Goal: Transaction & Acquisition: Purchase product/service

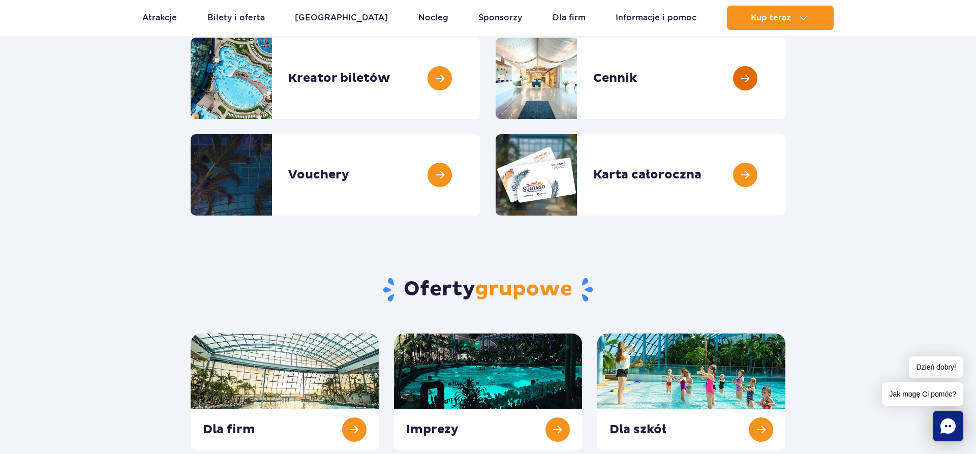
scroll to position [311, 0]
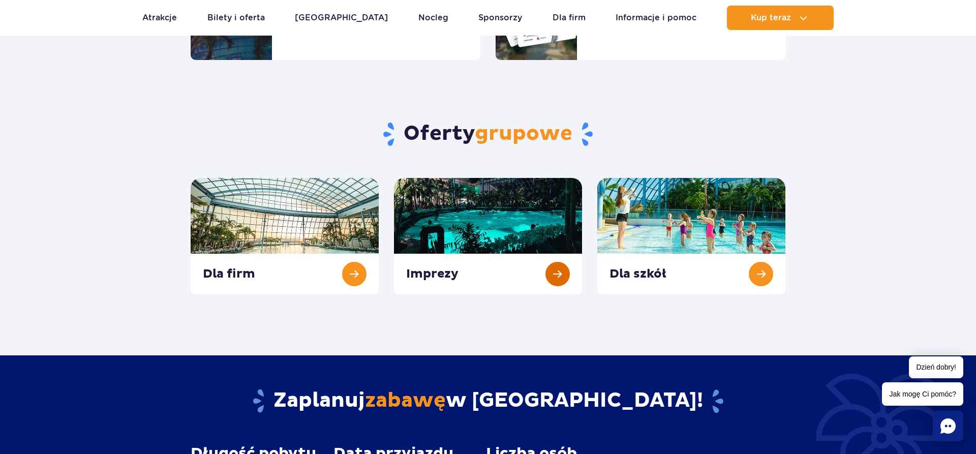
click at [517, 206] on link at bounding box center [488, 236] width 188 height 116
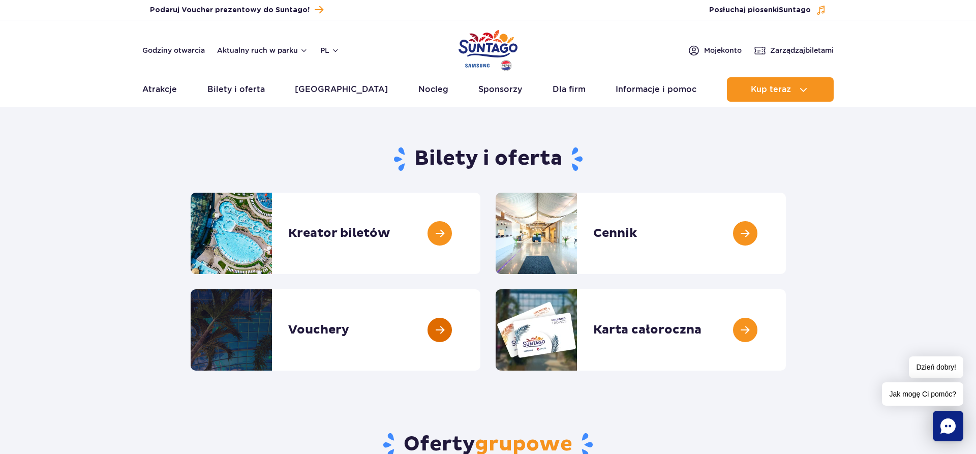
scroll to position [0, 0]
click at [480, 229] on link at bounding box center [480, 233] width 0 height 81
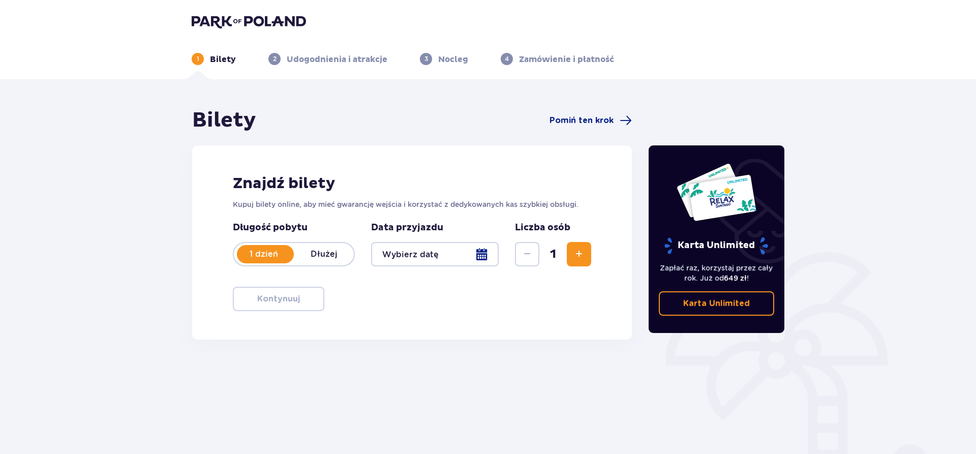
click at [333, 251] on p "Dłużej" at bounding box center [324, 254] width 60 height 11
click at [482, 252] on div at bounding box center [435, 254] width 128 height 24
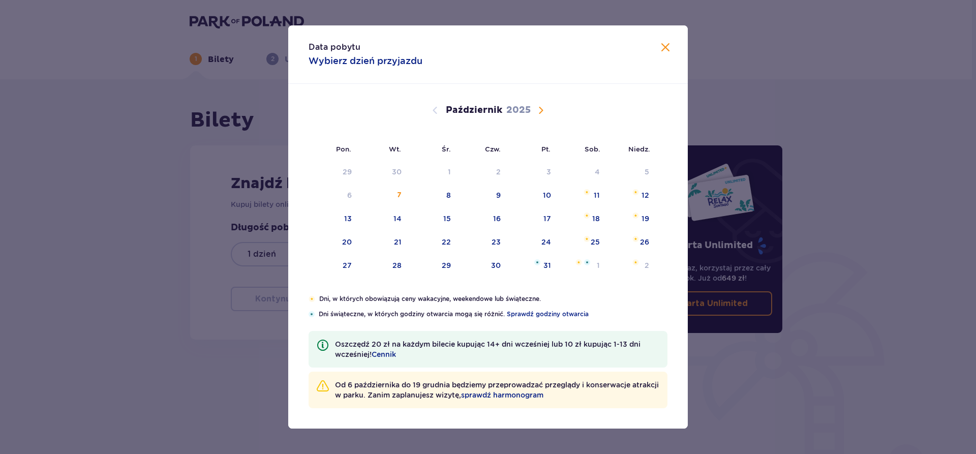
click at [541, 106] on span "Następny miesiąc" at bounding box center [541, 110] width 12 height 12
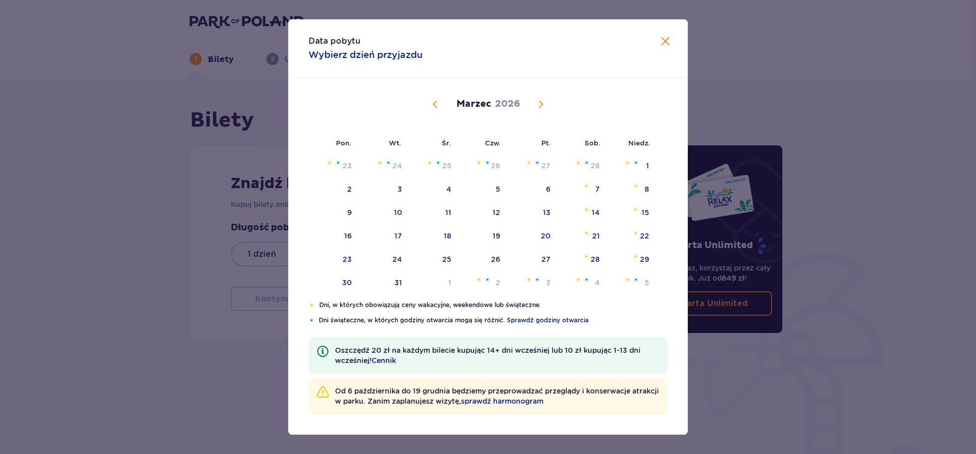
click at [432, 103] on span "Poprzedni miesiąc" at bounding box center [435, 104] width 12 height 12
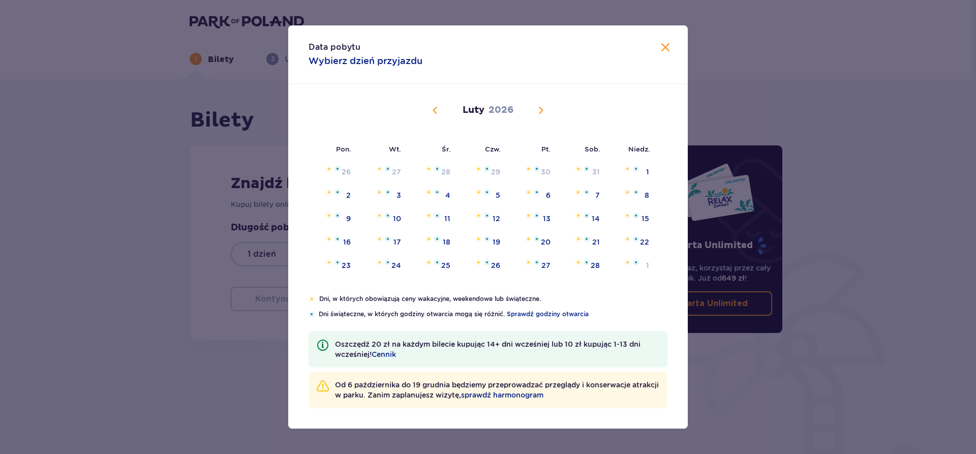
click at [432, 103] on div "Luty 2026" at bounding box center [488, 122] width 336 height 76
click at [435, 109] on span "Poprzedni miesiąc" at bounding box center [435, 110] width 12 height 12
click at [543, 240] on div "23" at bounding box center [544, 242] width 9 height 10
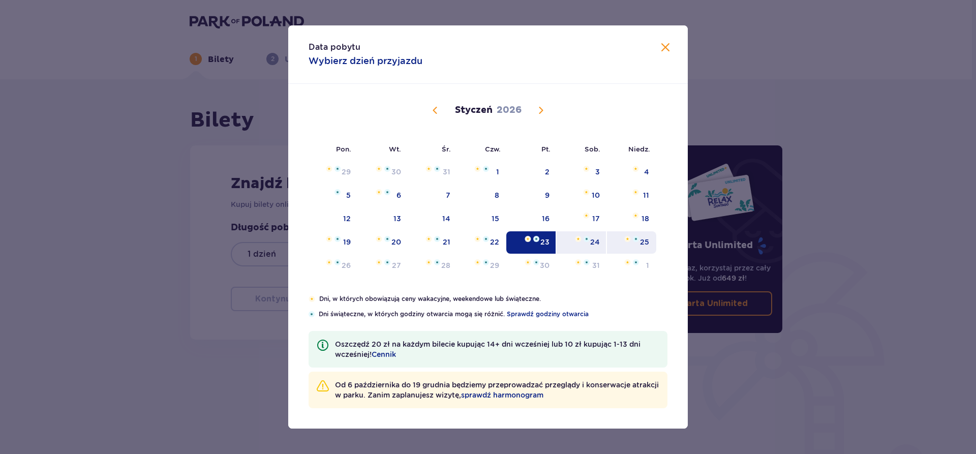
click at [643, 240] on div "25" at bounding box center [644, 242] width 9 height 10
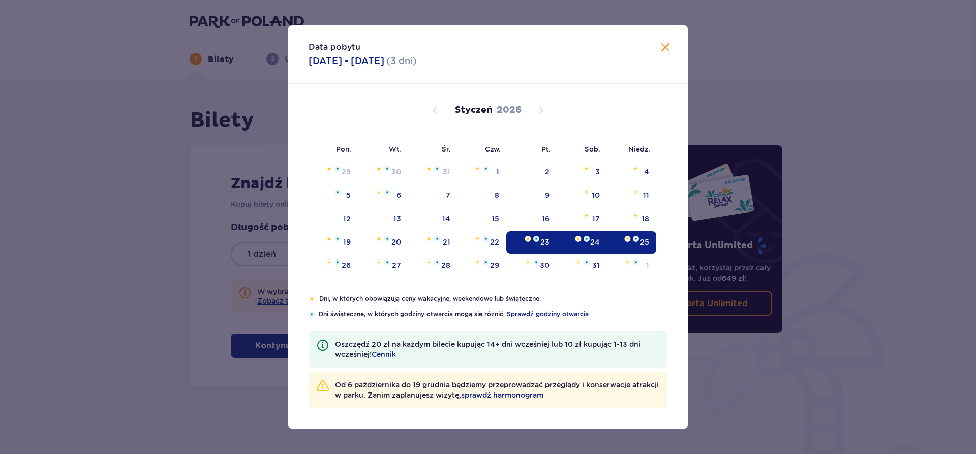
type input "23.01.26 - 25.01.26"
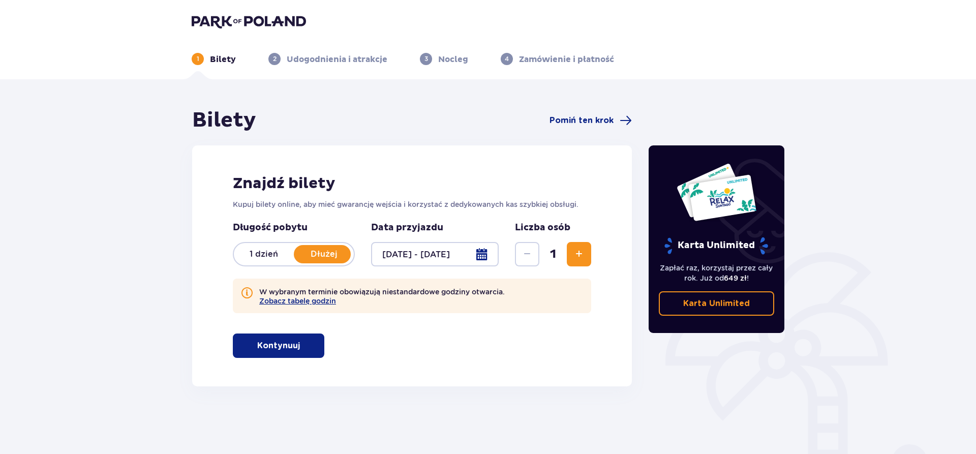
click at [577, 250] on span "Zwiększ" at bounding box center [579, 254] width 12 height 12
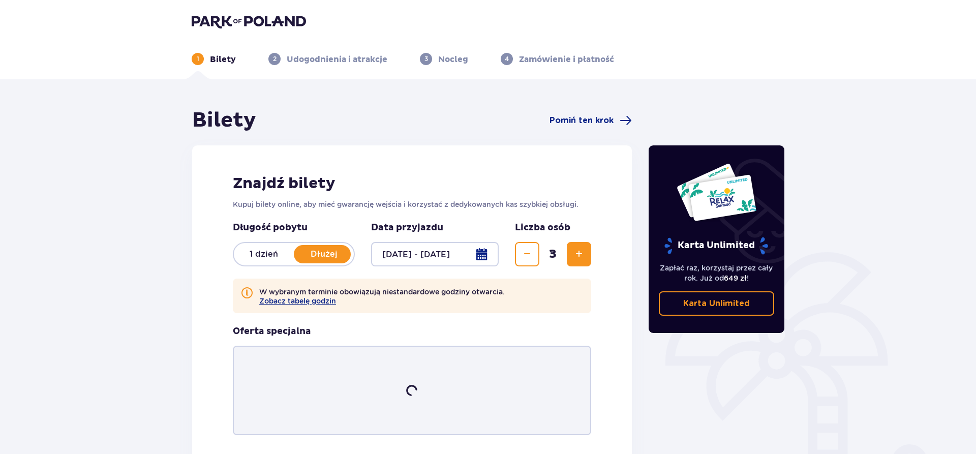
click at [577, 250] on span "Zwiększ" at bounding box center [579, 254] width 12 height 12
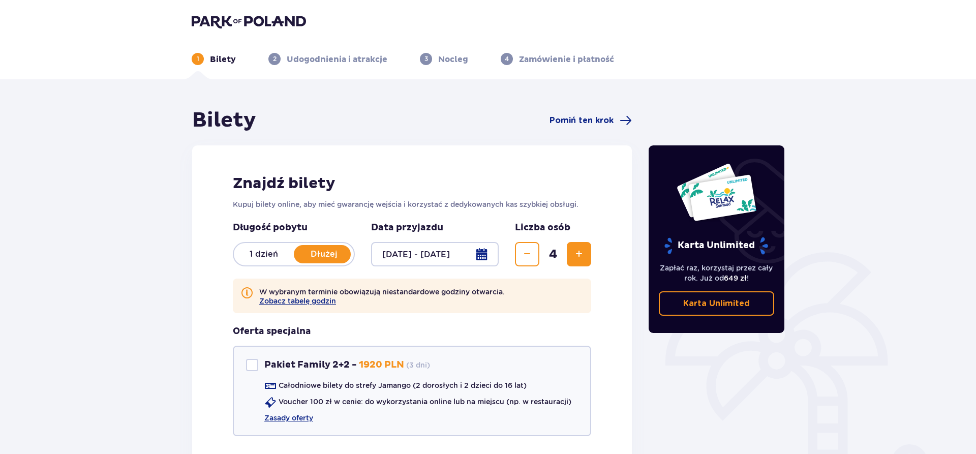
click at [577, 250] on span "Zwiększ" at bounding box center [579, 254] width 12 height 12
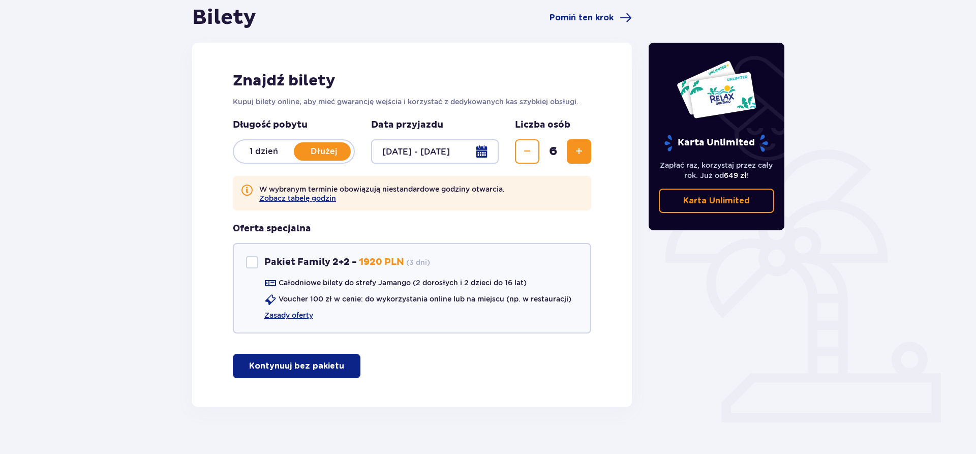
scroll to position [104, 0]
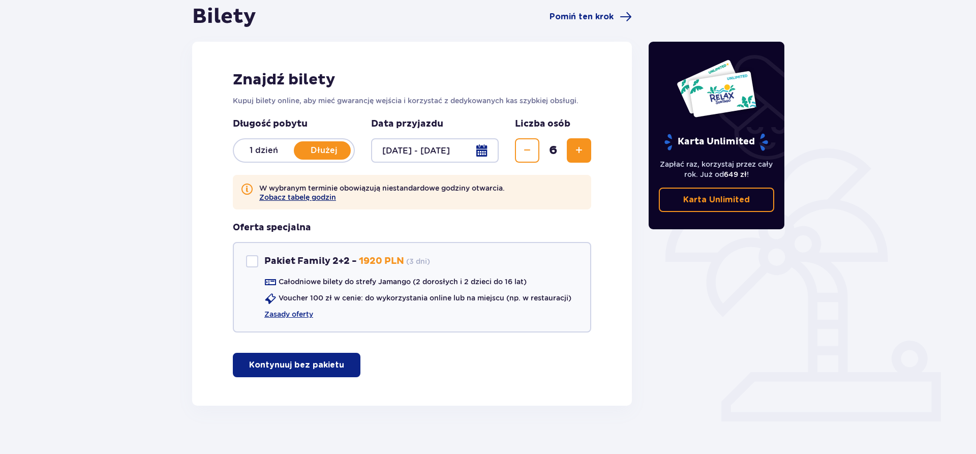
click at [303, 194] on button "Zobacz tabelę godzin" at bounding box center [297, 197] width 77 height 8
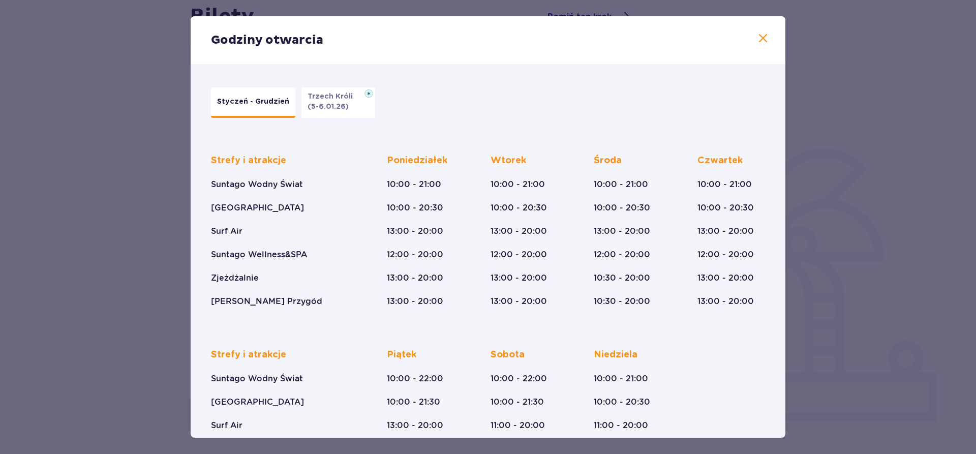
click at [761, 38] on span at bounding box center [763, 39] width 12 height 12
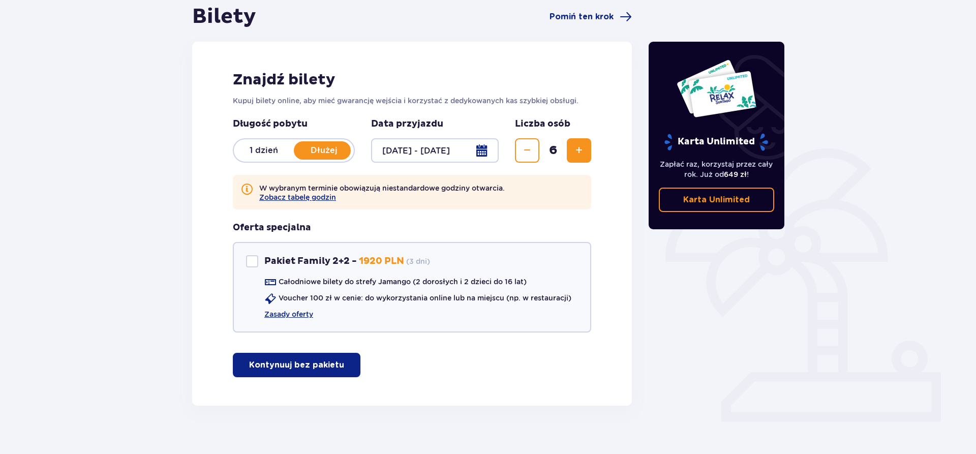
click at [279, 364] on p "Kontynuuj bez pakietu" at bounding box center [296, 364] width 95 height 11
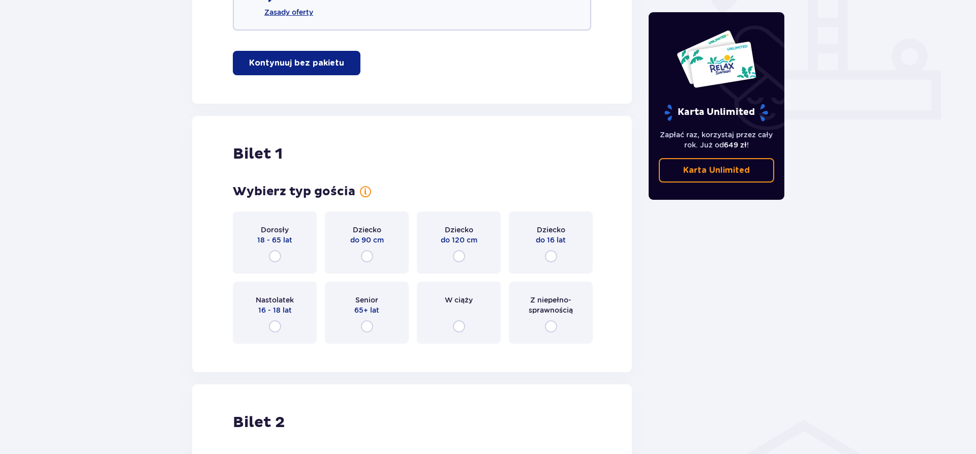
scroll to position [457, 0]
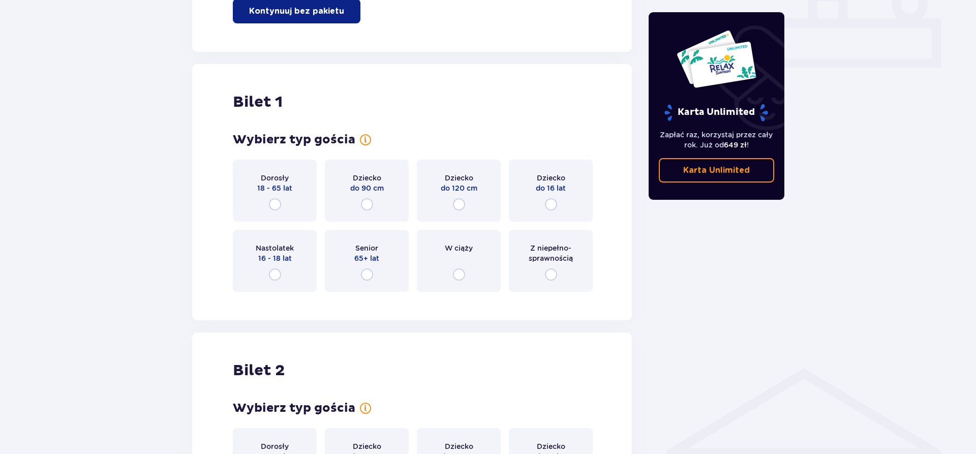
click at [276, 203] on input "radio" at bounding box center [275, 204] width 12 height 12
radio input "true"
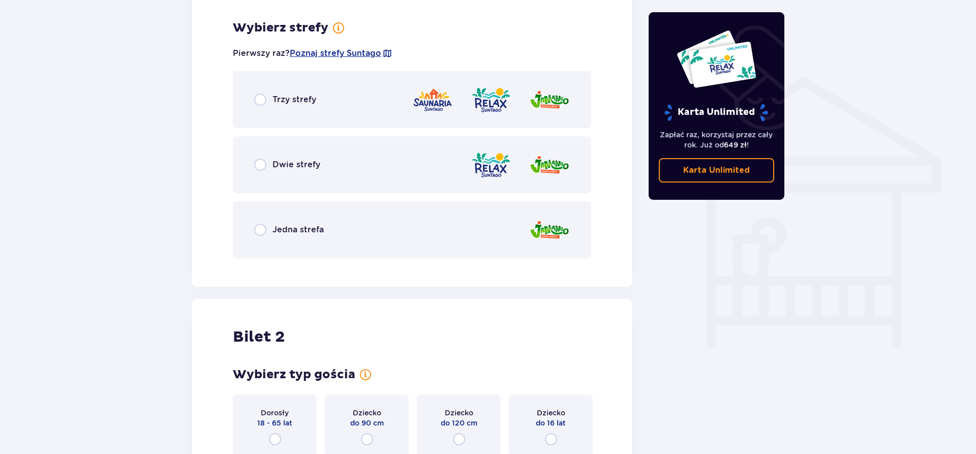
scroll to position [757, 0]
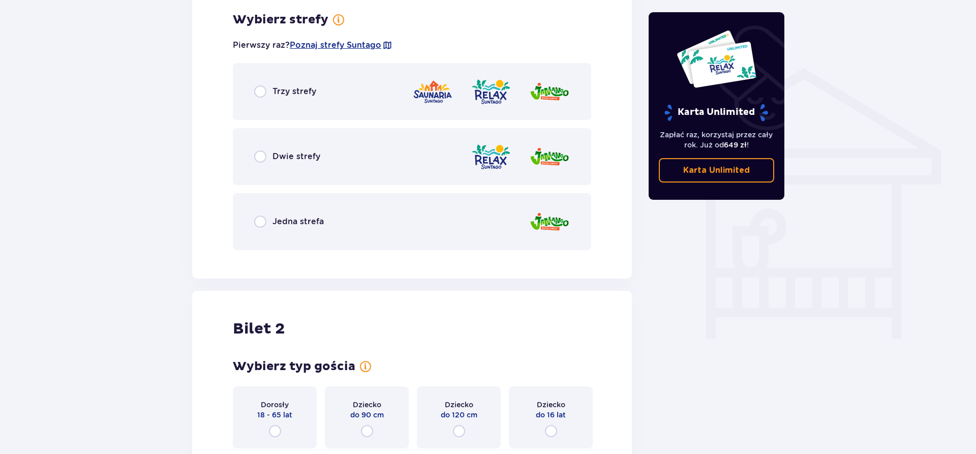
click at [261, 89] on input "radio" at bounding box center [260, 91] width 12 height 12
radio input "true"
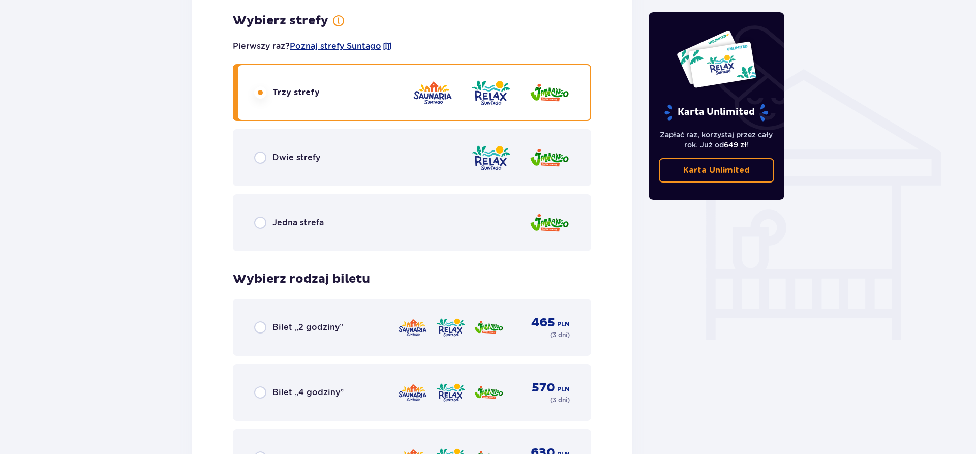
scroll to position [964, 0]
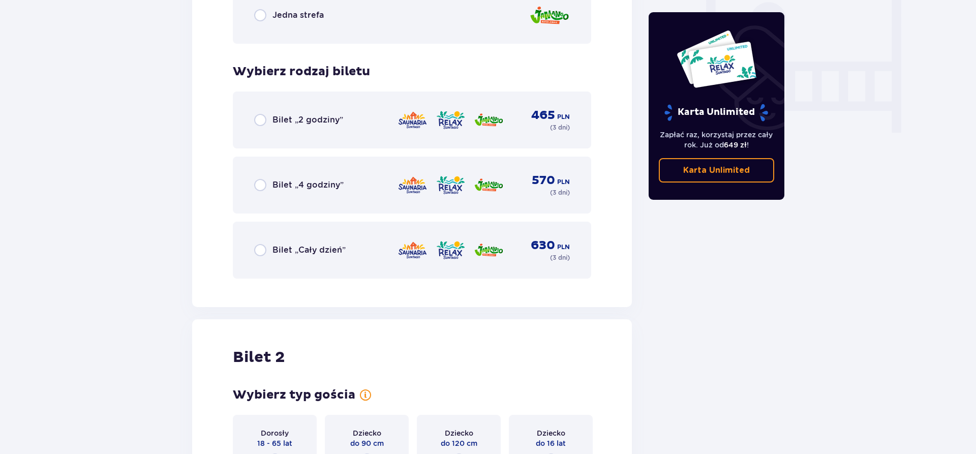
click at [260, 250] on input "radio" at bounding box center [260, 250] width 12 height 12
radio input "true"
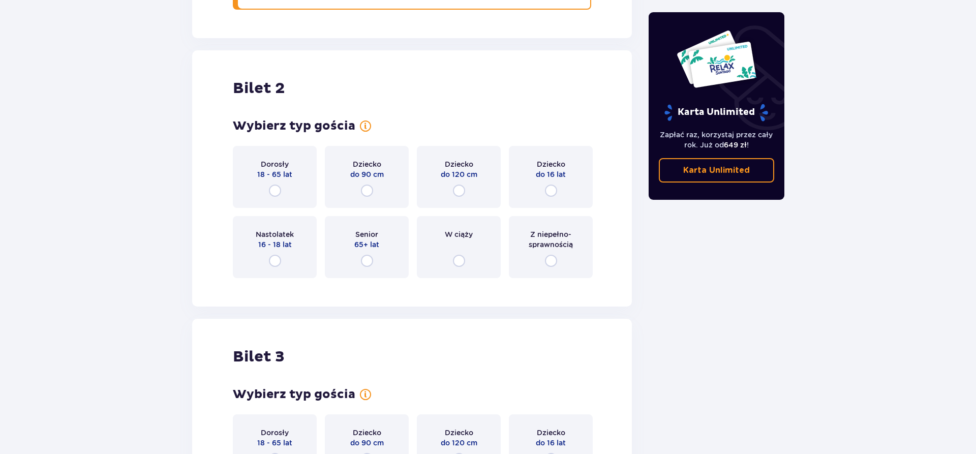
scroll to position [1271, 0]
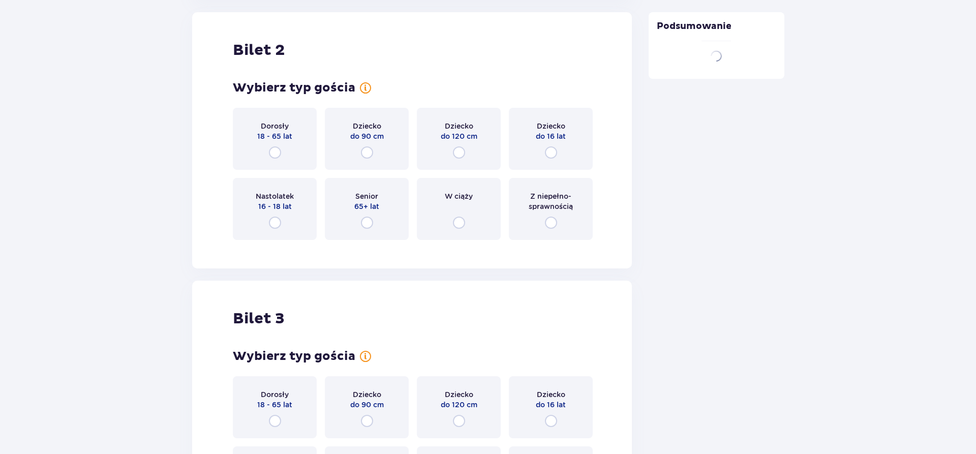
click at [275, 154] on input "radio" at bounding box center [275, 152] width 12 height 12
radio input "true"
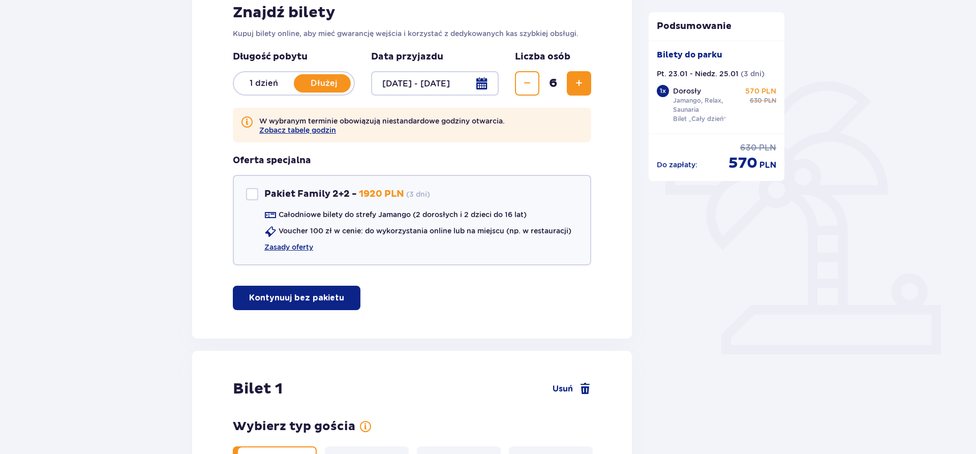
scroll to position [0, 0]
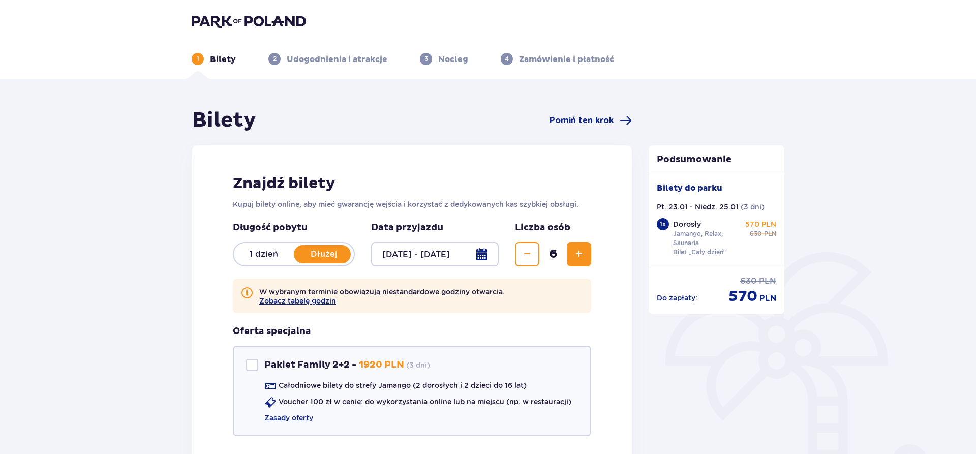
click at [481, 252] on div at bounding box center [435, 254] width 128 height 24
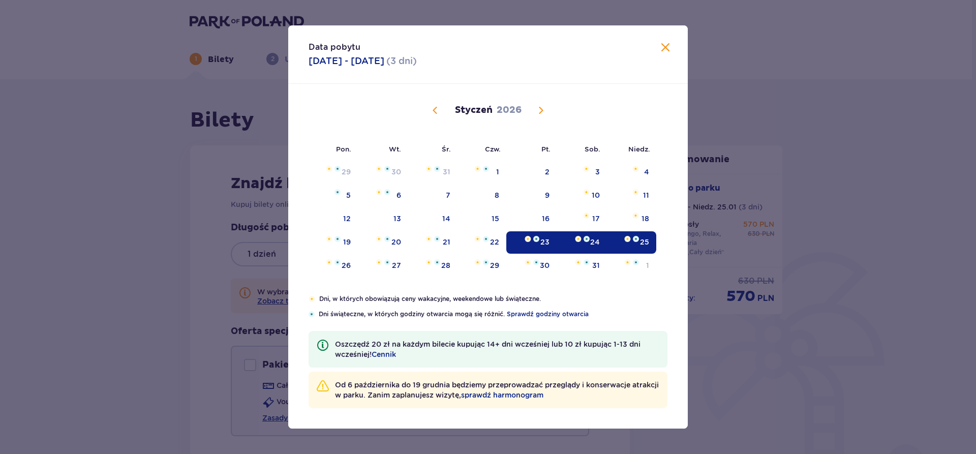
click at [527, 236] on img "Data zaznaczona. piątek, 23 stycznia 2026" at bounding box center [528, 239] width 7 height 6
click at [588, 238] on img at bounding box center [586, 239] width 6 height 6
type input "23.01.26 - 24.01.26"
click at [540, 239] on div "Liczba osób 6" at bounding box center [551, 244] width 76 height 45
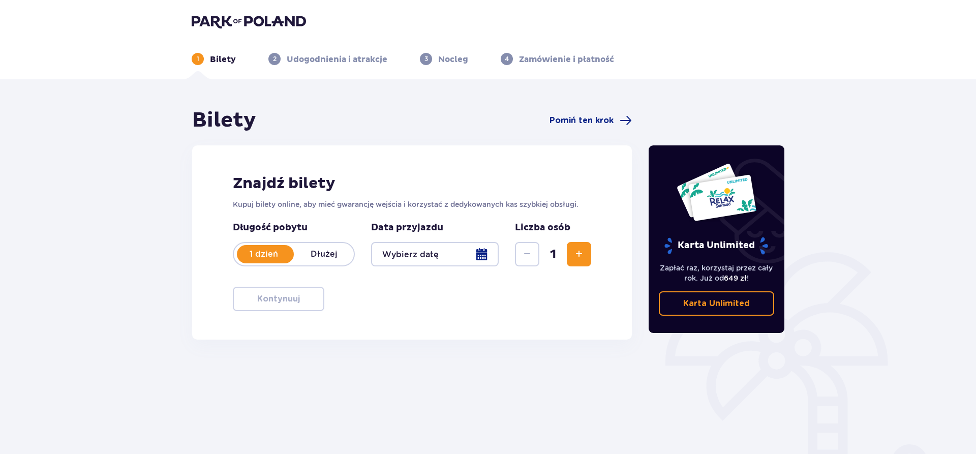
click at [477, 255] on div at bounding box center [435, 254] width 128 height 24
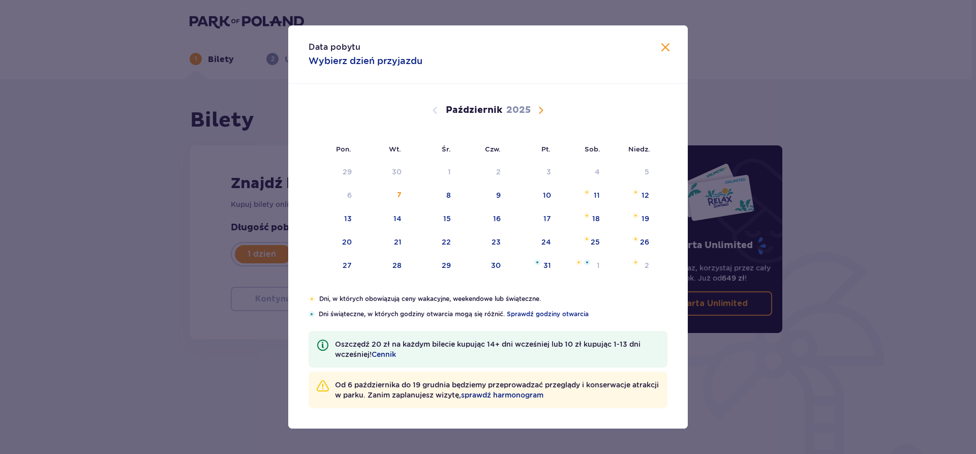
click at [539, 107] on span "Następny miesiąc" at bounding box center [541, 110] width 12 height 12
click at [542, 108] on span "Następny miesiąc" at bounding box center [541, 110] width 12 height 12
click at [538, 110] on span "Następny miesiąc" at bounding box center [541, 110] width 12 height 12
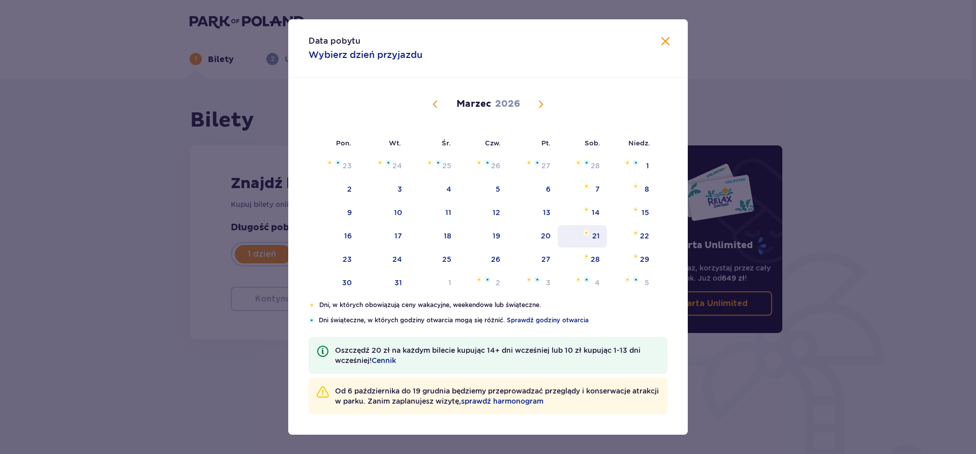
click at [595, 231] on div "21" at bounding box center [596, 236] width 8 height 10
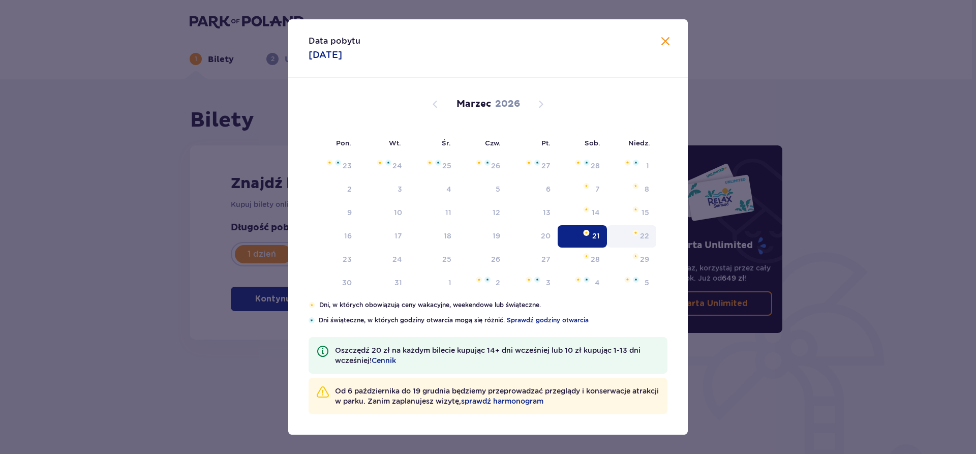
type input "21.03.26"
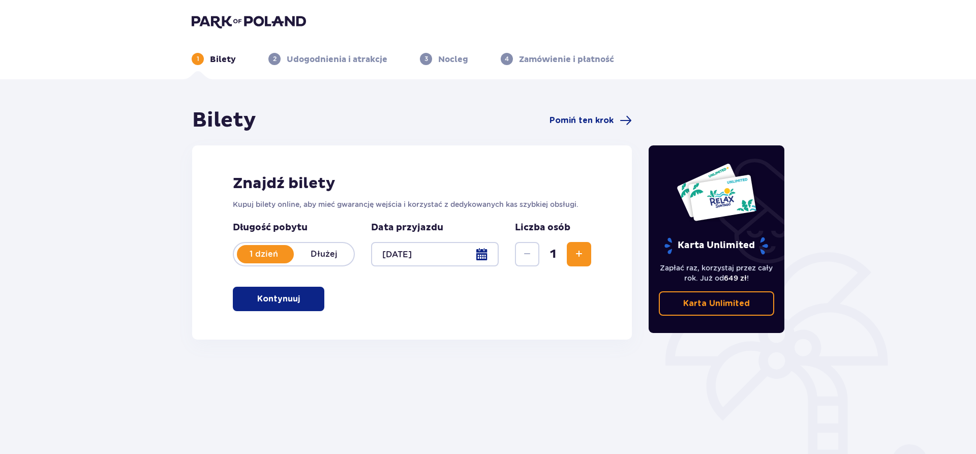
click at [644, 235] on div "Usunięto bilety z zamówienia Karta Unlimited Zapłać raz, korzystaj przez cały r…" at bounding box center [716, 282] width 152 height 349
click at [327, 253] on p "Dłużej" at bounding box center [324, 254] width 60 height 11
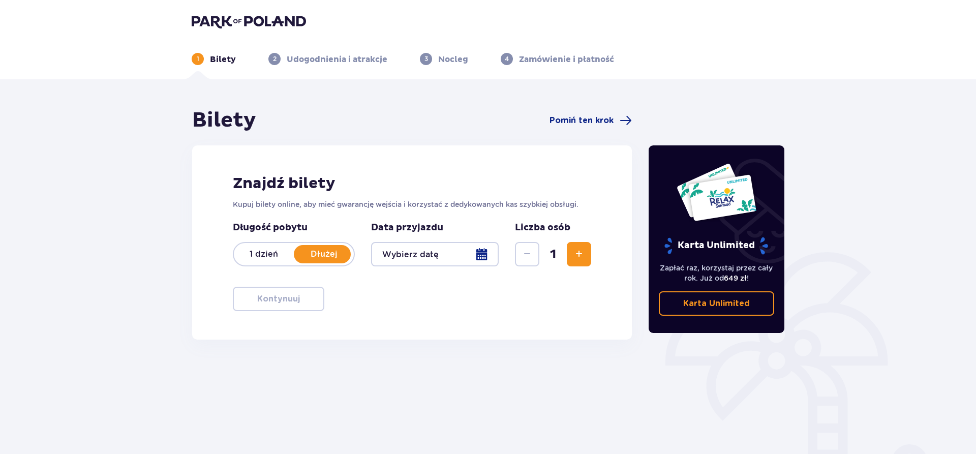
click at [480, 252] on div at bounding box center [435, 254] width 128 height 24
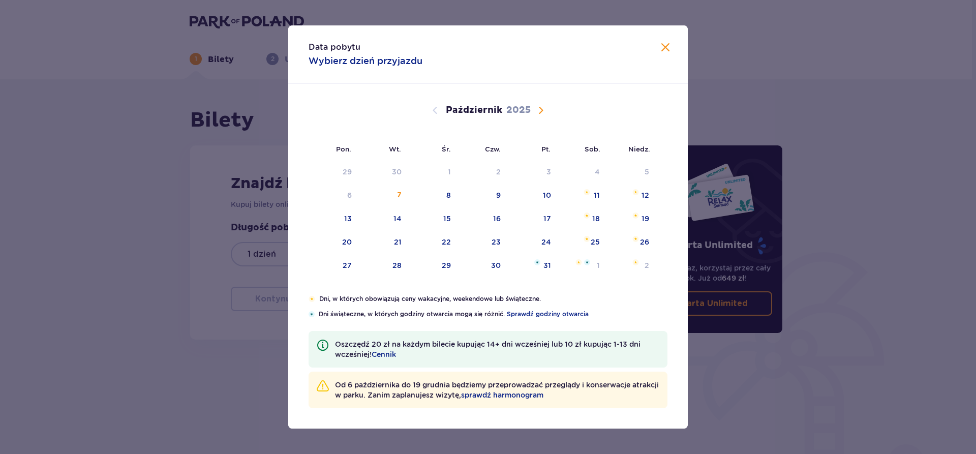
click at [540, 107] on span "Następny miesiąc" at bounding box center [541, 110] width 12 height 12
click at [596, 214] on div "17" at bounding box center [596, 218] width 8 height 10
click at [644, 218] on div "18" at bounding box center [645, 218] width 8 height 10
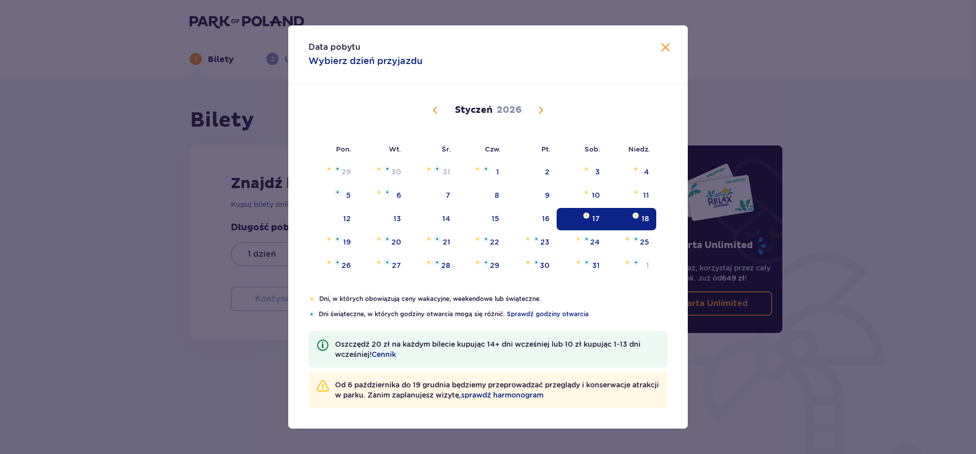
type input "17.01.26 - 18.01.26"
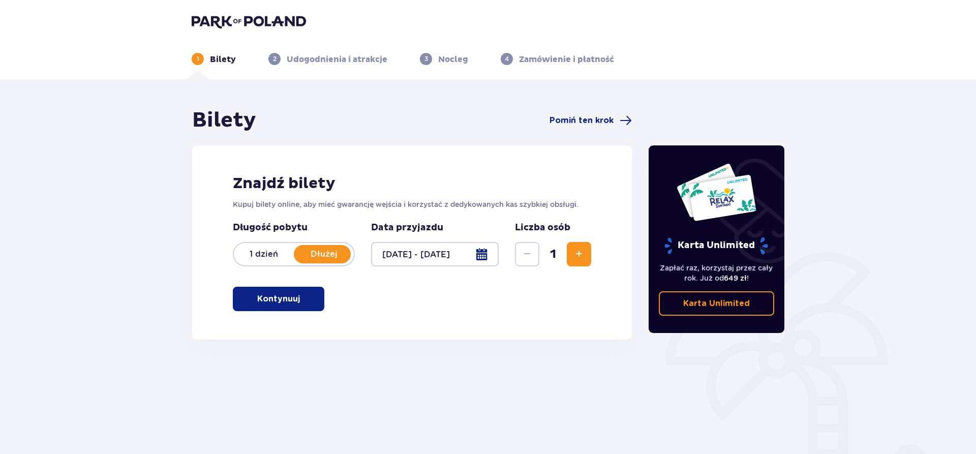
click at [579, 252] on span "Zwiększ" at bounding box center [579, 254] width 12 height 12
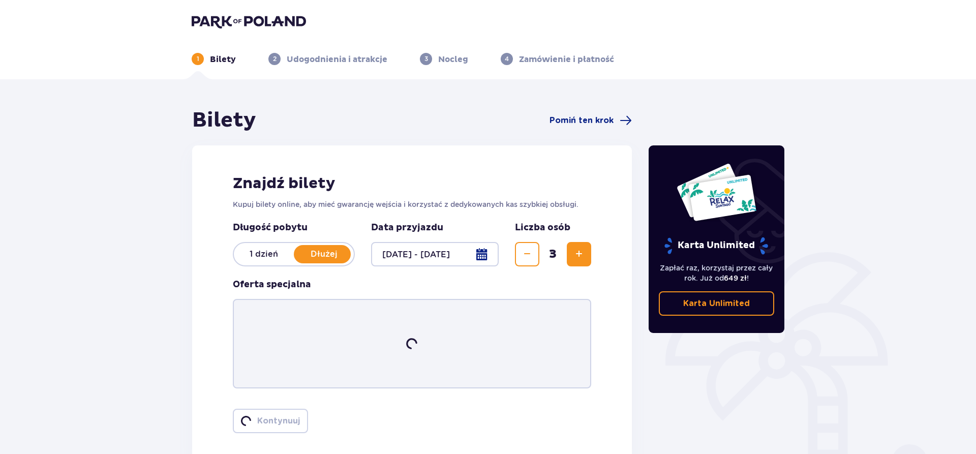
click at [579, 252] on span "Zwiększ" at bounding box center [579, 254] width 12 height 12
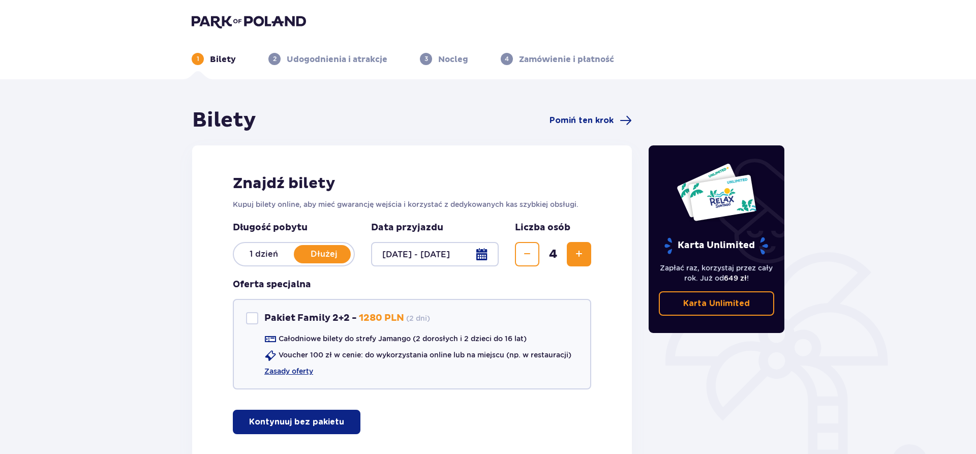
click at [579, 252] on span "Zwiększ" at bounding box center [579, 254] width 12 height 12
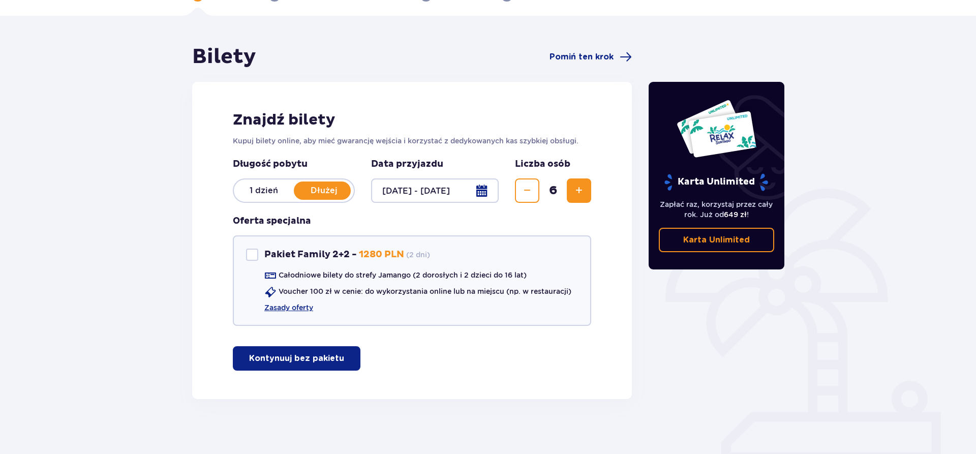
scroll to position [70, 0]
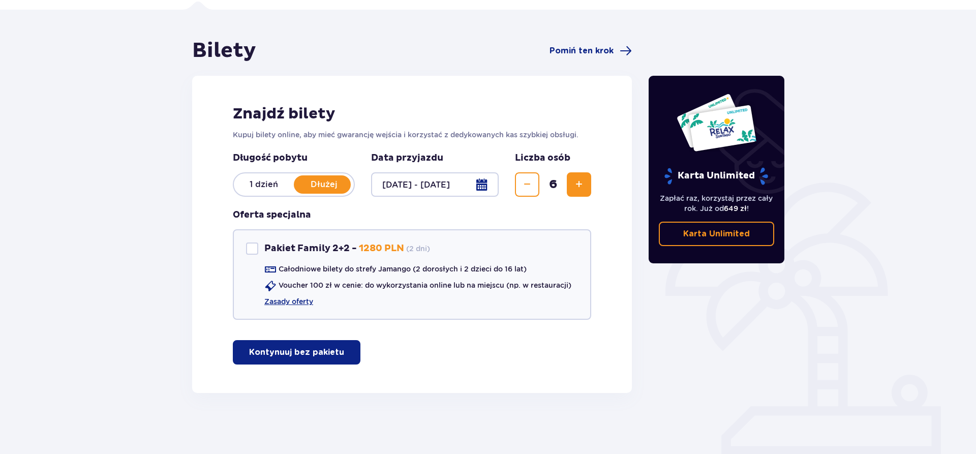
click at [331, 347] on p "Kontynuuj bez pakietu" at bounding box center [296, 352] width 95 height 11
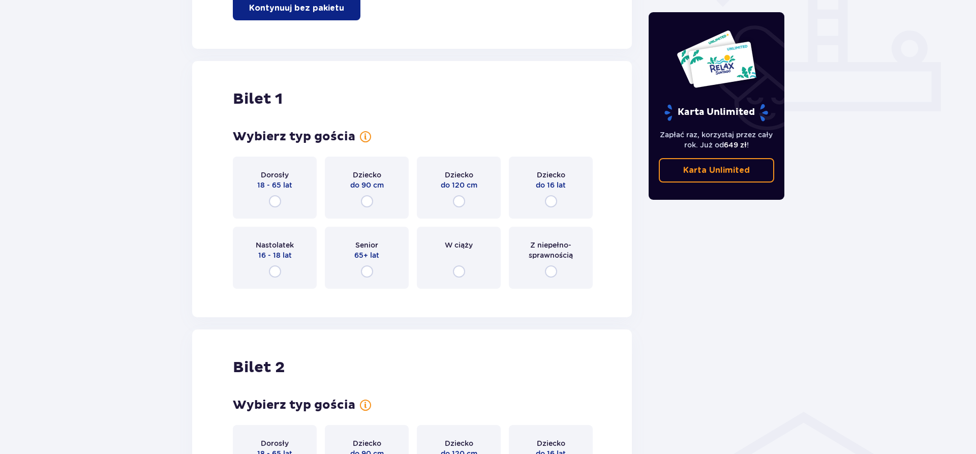
scroll to position [463, 0]
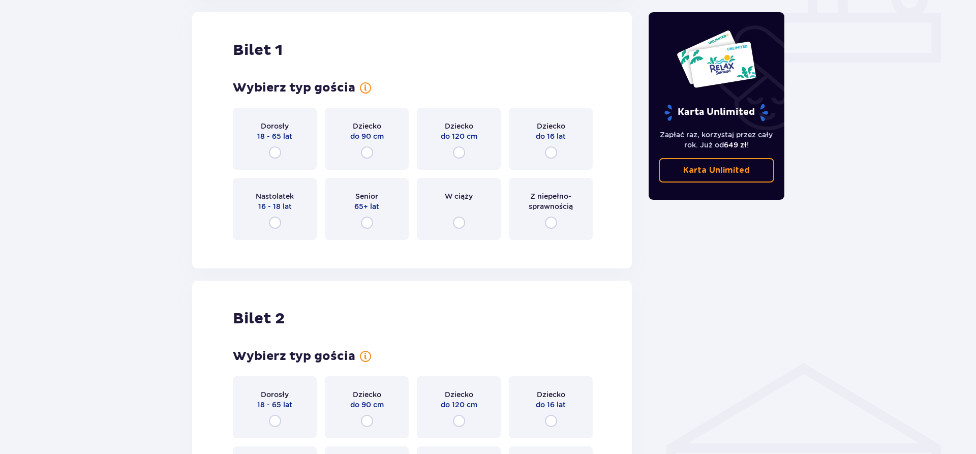
click at [275, 146] on div "Dorosły 18 - 65 lat" at bounding box center [275, 139] width 84 height 62
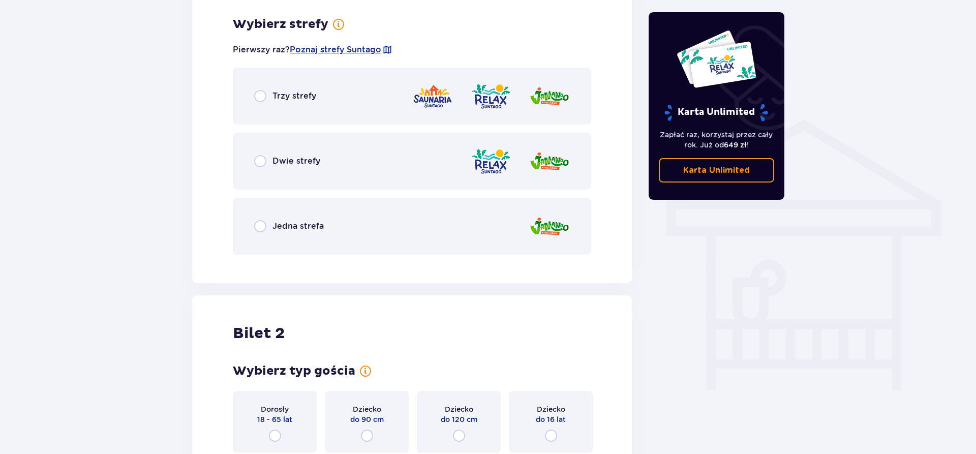
scroll to position [711, 0]
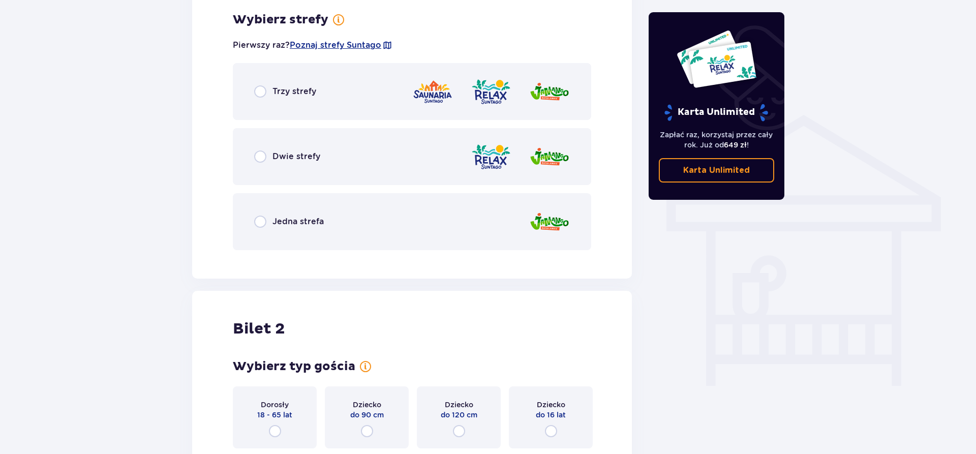
click at [263, 93] on input "radio" at bounding box center [260, 91] width 12 height 12
radio input "true"
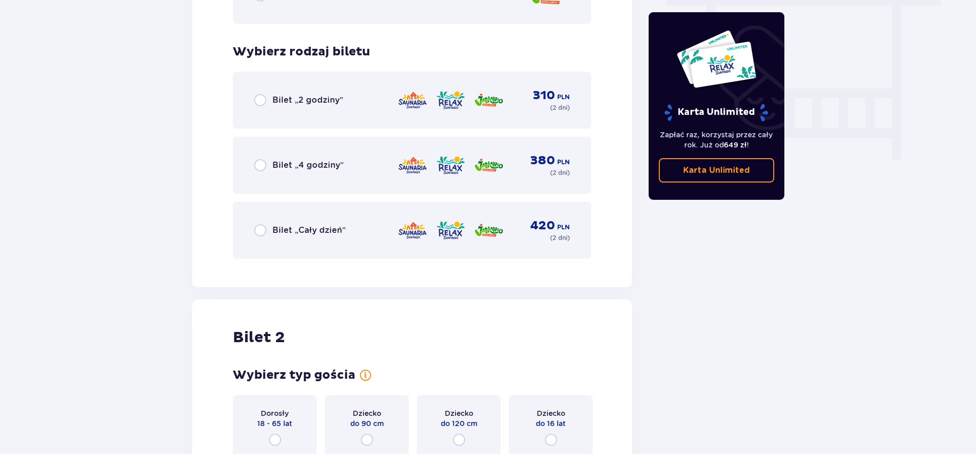
scroll to position [969, 0]
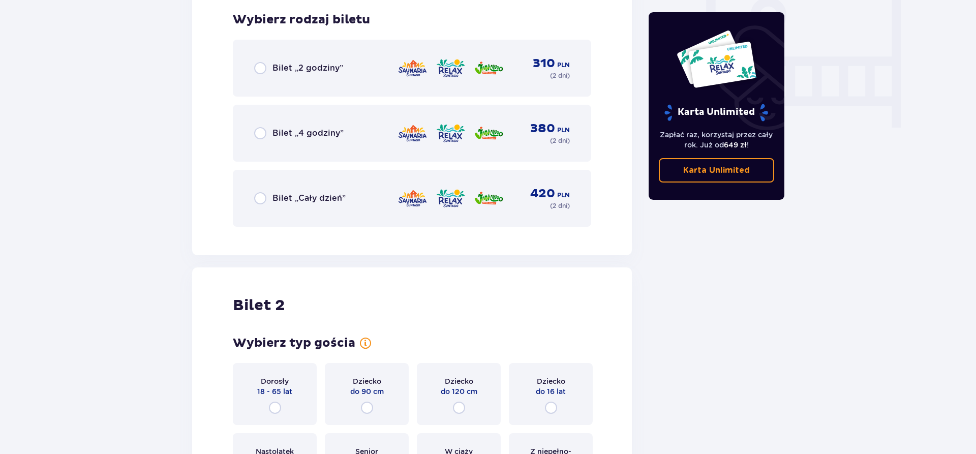
click at [259, 197] on input "radio" at bounding box center [260, 198] width 12 height 12
radio input "true"
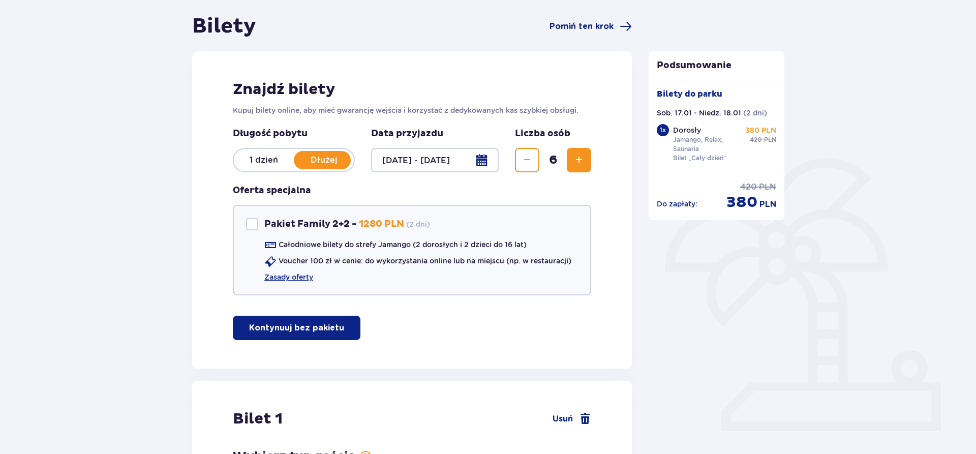
scroll to position [83, 0]
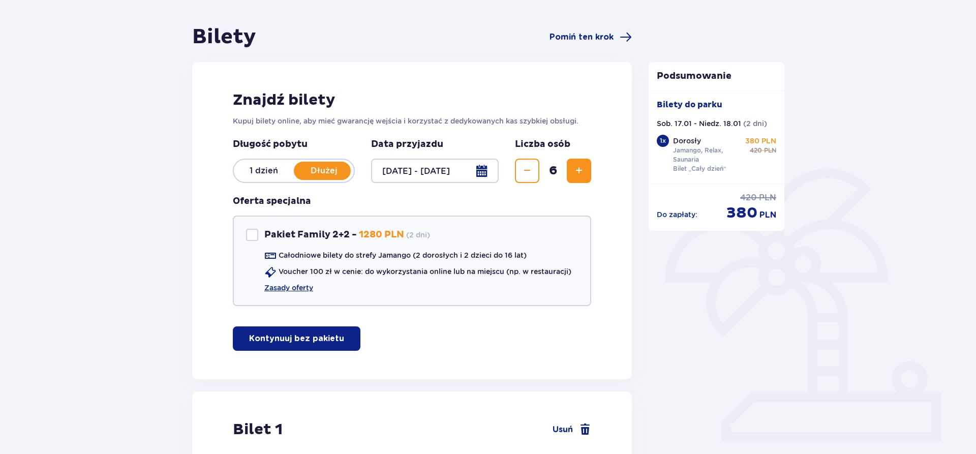
click at [482, 172] on div at bounding box center [435, 171] width 128 height 24
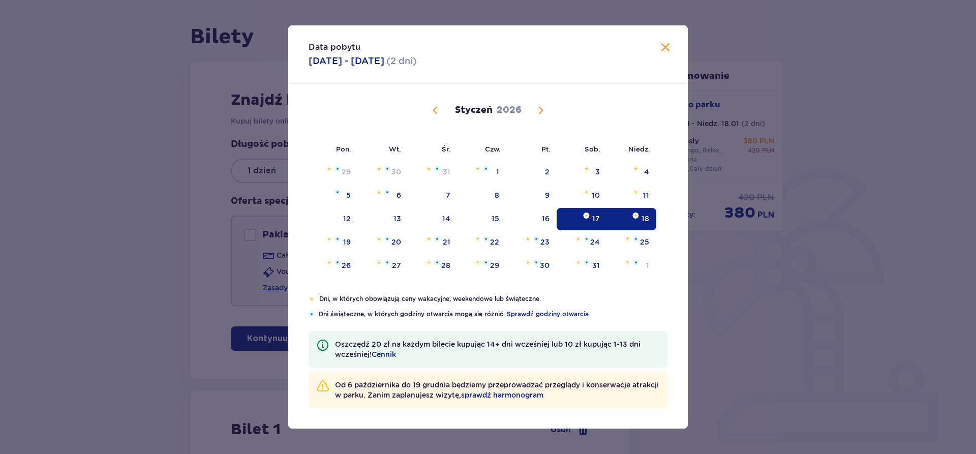
click at [668, 45] on span "Zamknij" at bounding box center [665, 48] width 12 height 12
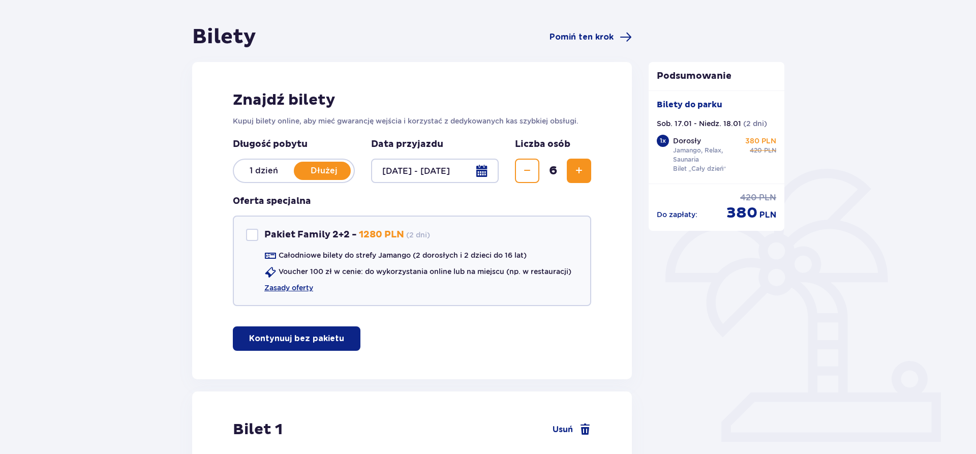
click at [263, 168] on p "1 dzień" at bounding box center [264, 170] width 60 height 11
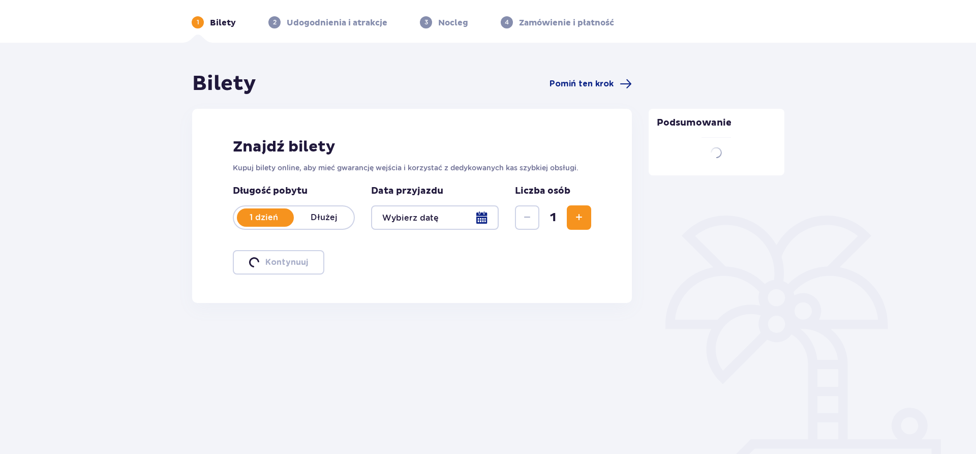
scroll to position [37, 0]
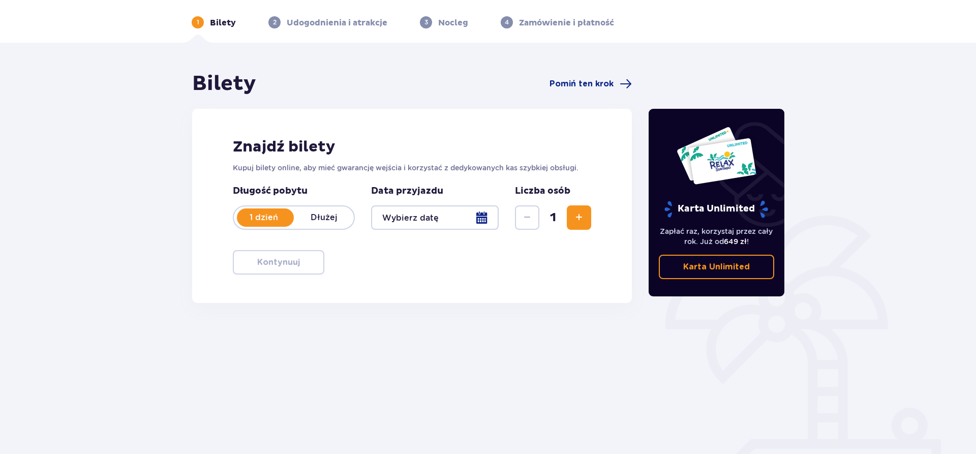
click at [480, 216] on div at bounding box center [435, 217] width 128 height 24
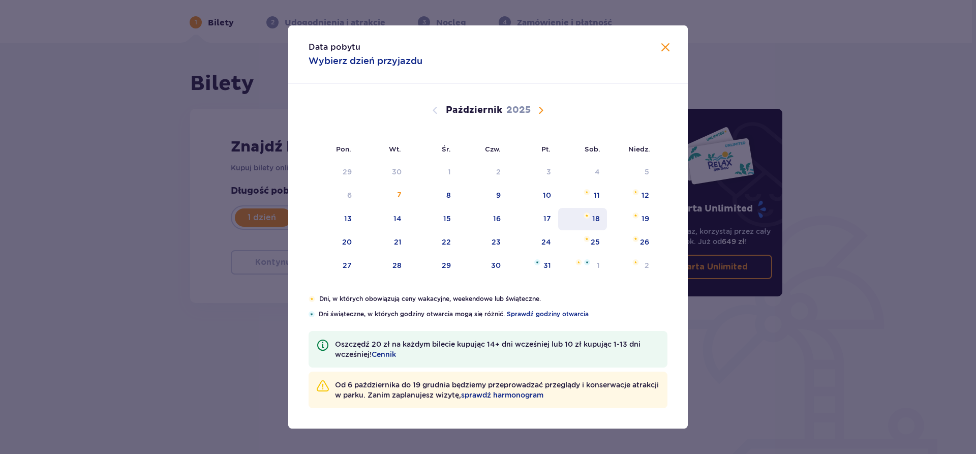
click at [590, 218] on div "18" at bounding box center [582, 219] width 49 height 22
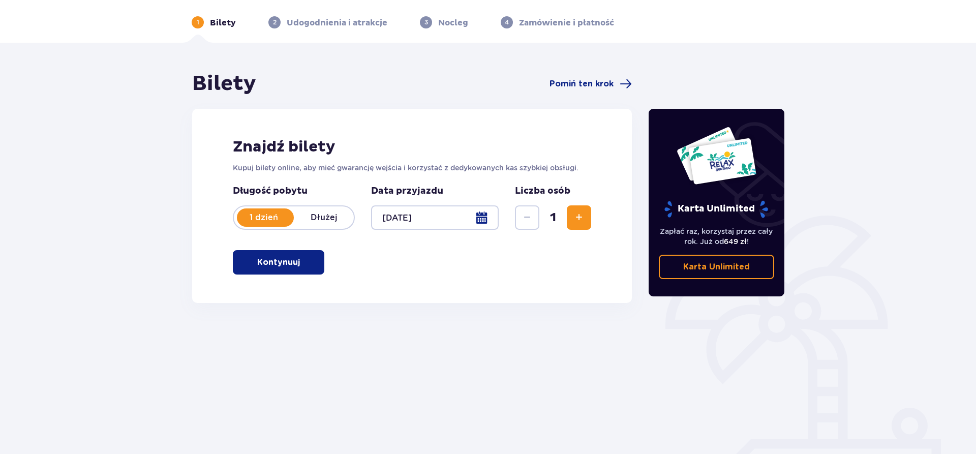
click at [479, 219] on div at bounding box center [435, 217] width 128 height 24
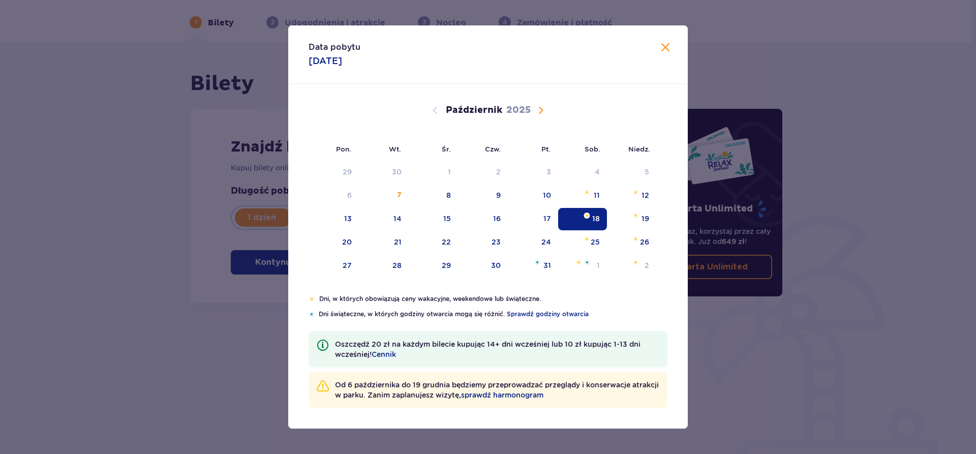
click at [539, 109] on span "Następny miesiąc" at bounding box center [541, 110] width 12 height 12
click at [542, 109] on span "Następny miesiąc" at bounding box center [541, 110] width 12 height 12
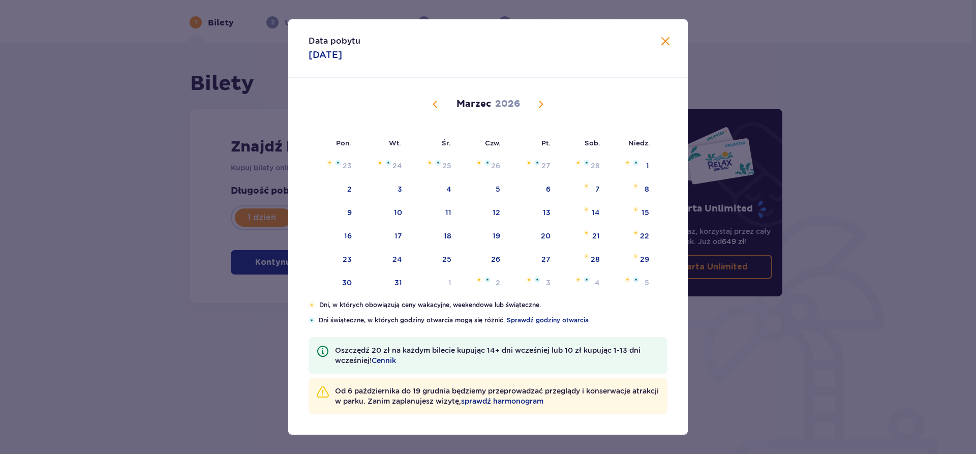
click at [596, 218] on div "14" at bounding box center [596, 212] width 8 height 10
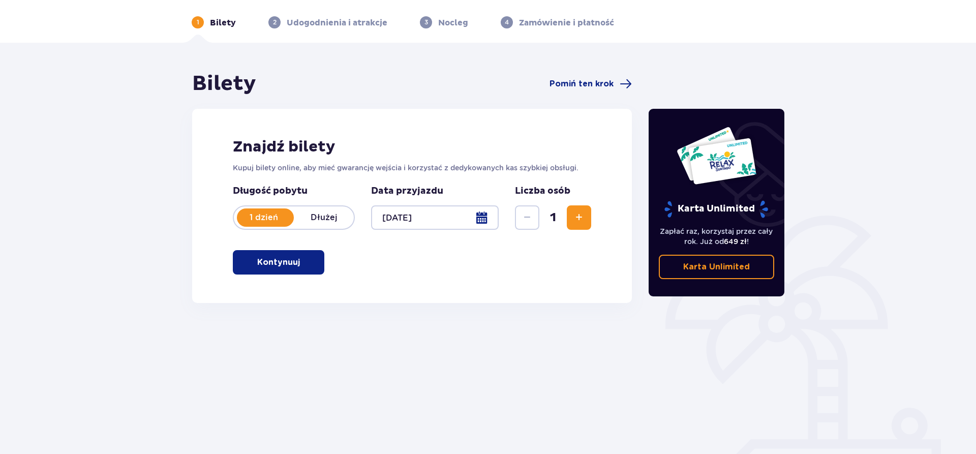
click at [482, 214] on div at bounding box center [435, 217] width 128 height 24
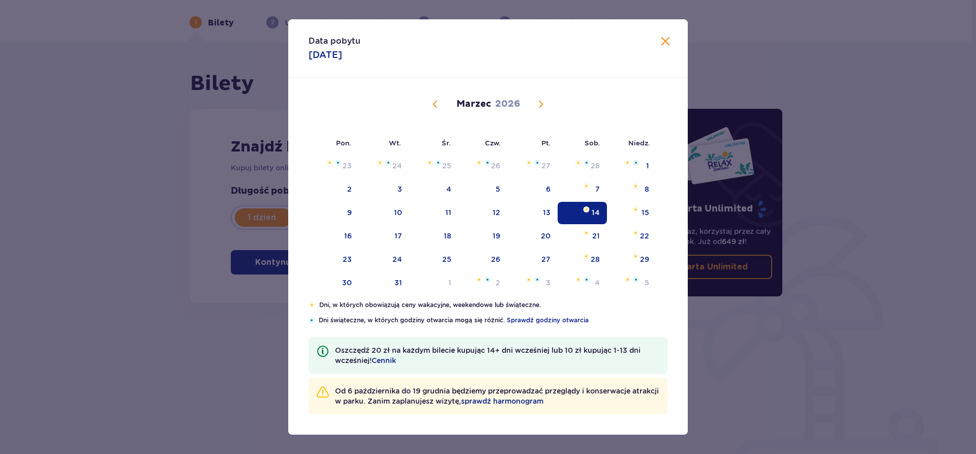
click at [434, 103] on span "Poprzedni miesiąc" at bounding box center [435, 104] width 12 height 12
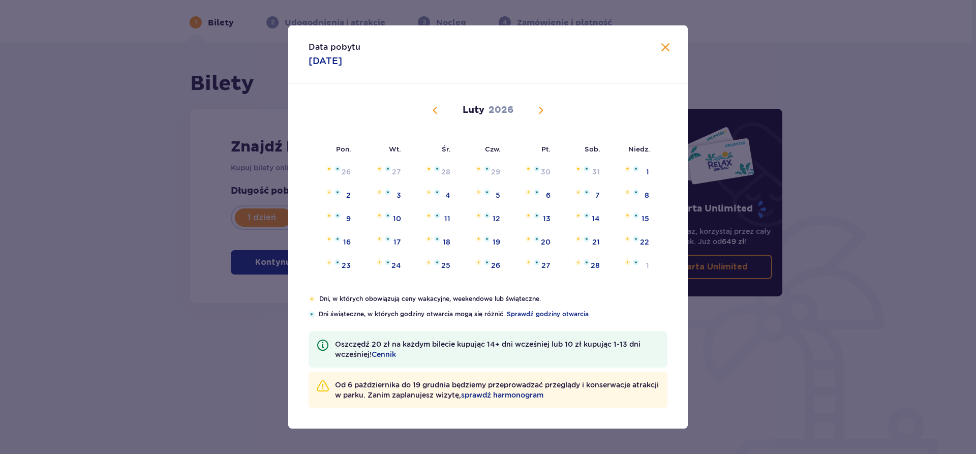
click at [434, 110] on span "Poprzedni miesiąc" at bounding box center [435, 110] width 12 height 12
click at [595, 217] on div "17" at bounding box center [596, 218] width 8 height 10
type input "17.01.26"
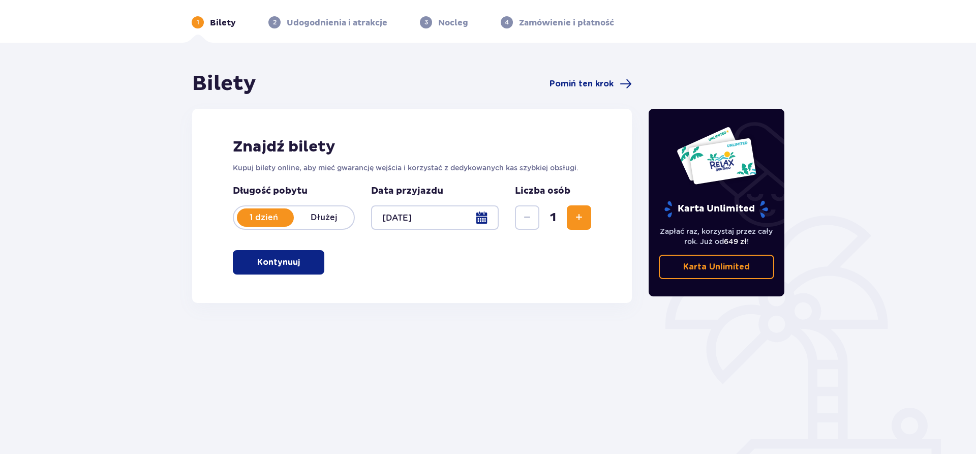
click at [580, 216] on span "Zwiększ" at bounding box center [579, 217] width 12 height 12
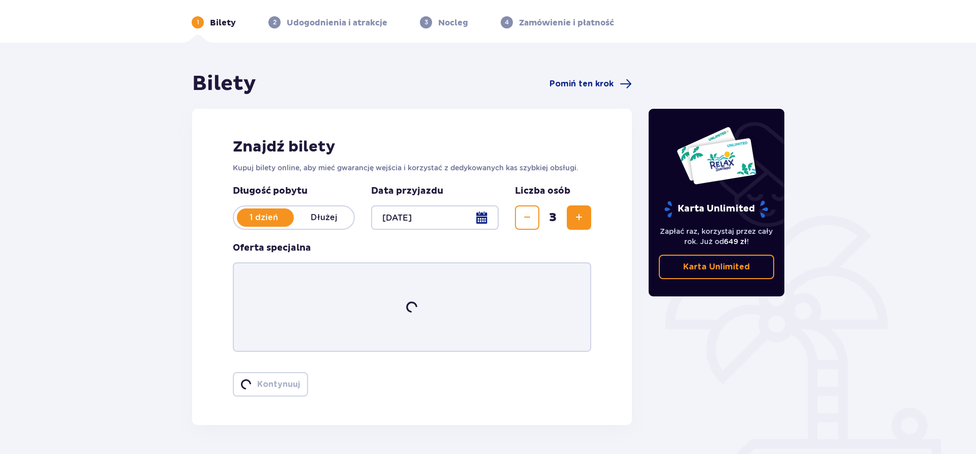
click at [580, 216] on span "Zwiększ" at bounding box center [579, 217] width 12 height 12
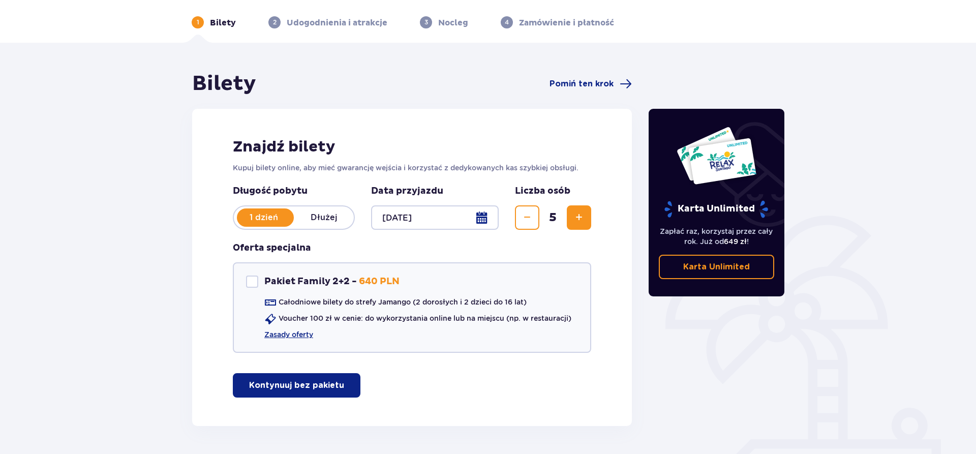
click at [334, 384] on button "Kontynuuj bez pakietu" at bounding box center [297, 385] width 128 height 24
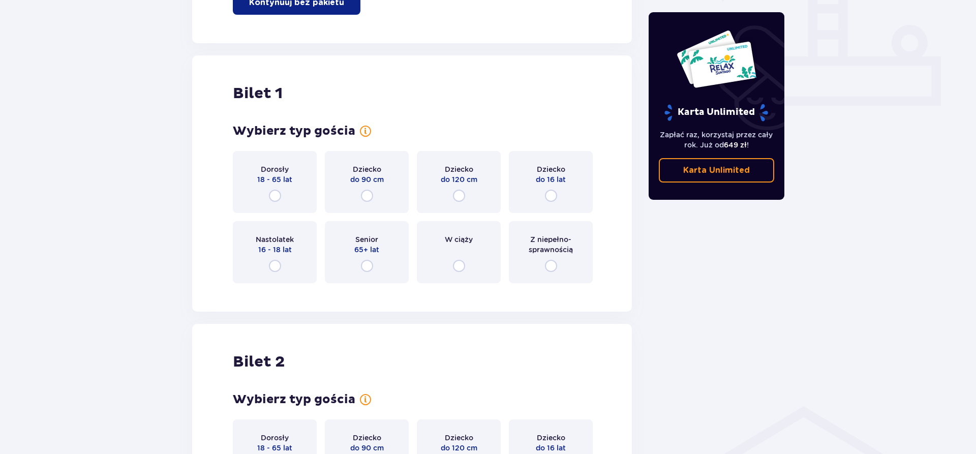
scroll to position [463, 0]
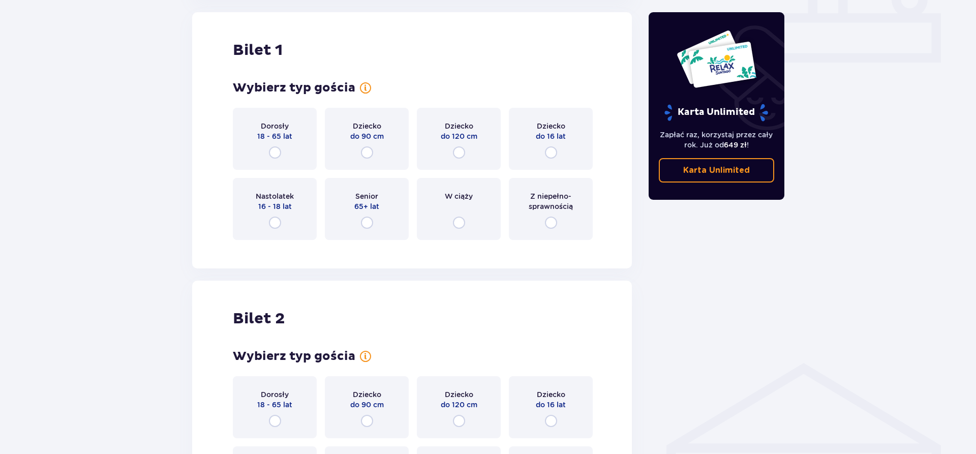
click at [274, 154] on input "radio" at bounding box center [275, 152] width 12 height 12
radio input "true"
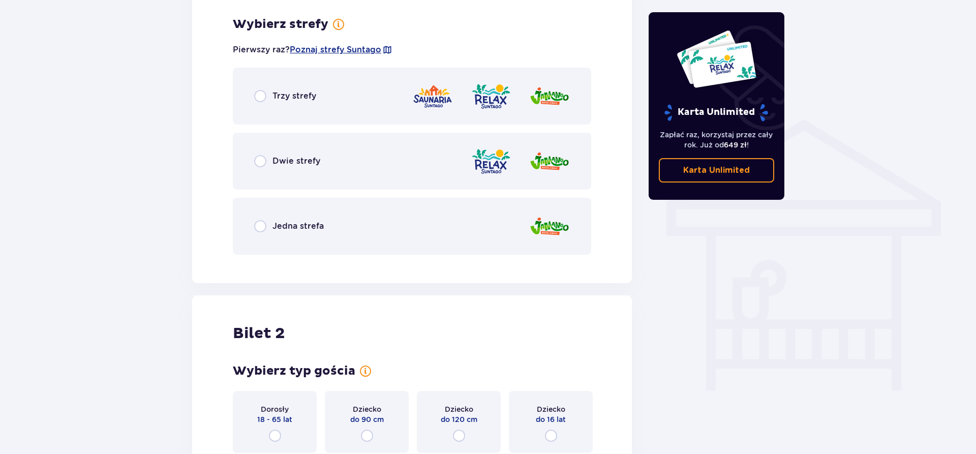
scroll to position [711, 0]
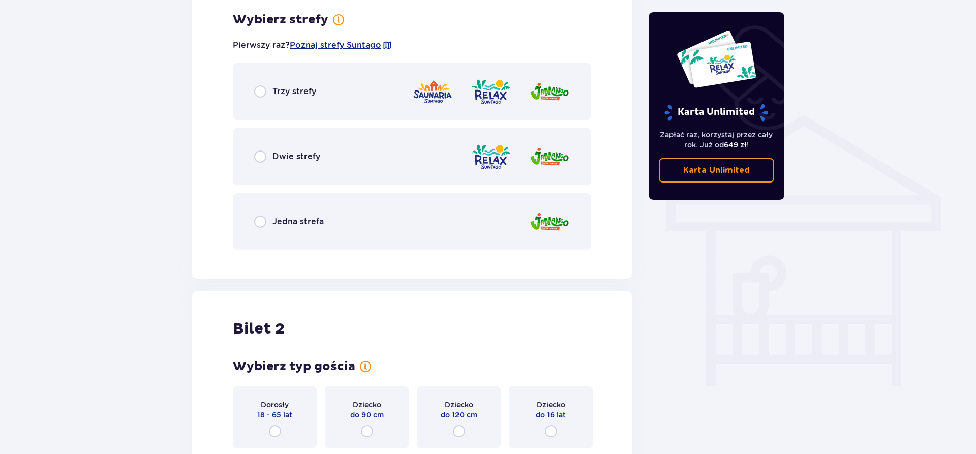
click at [257, 90] on input "radio" at bounding box center [260, 91] width 12 height 12
radio input "true"
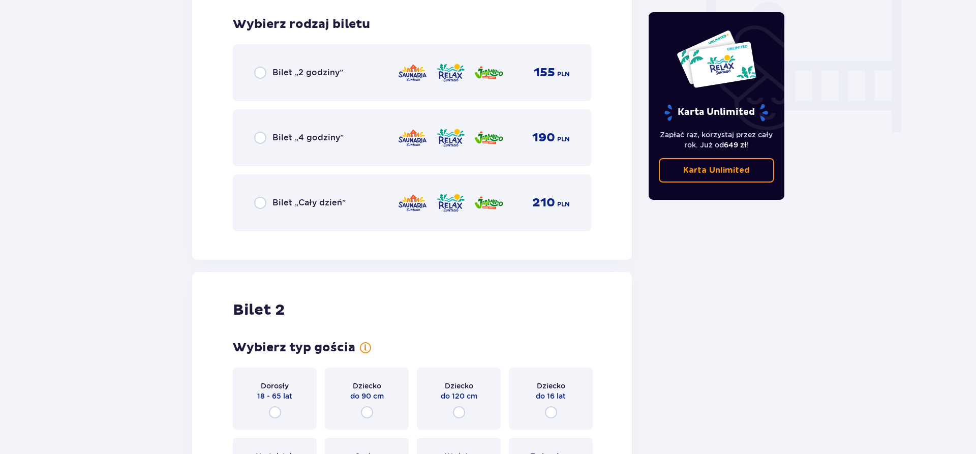
scroll to position [969, 0]
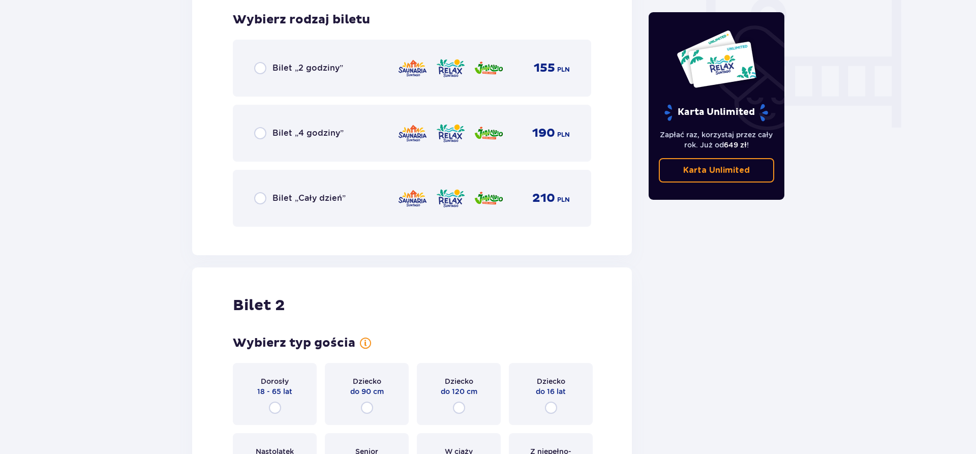
click at [257, 195] on input "radio" at bounding box center [260, 198] width 12 height 12
radio input "true"
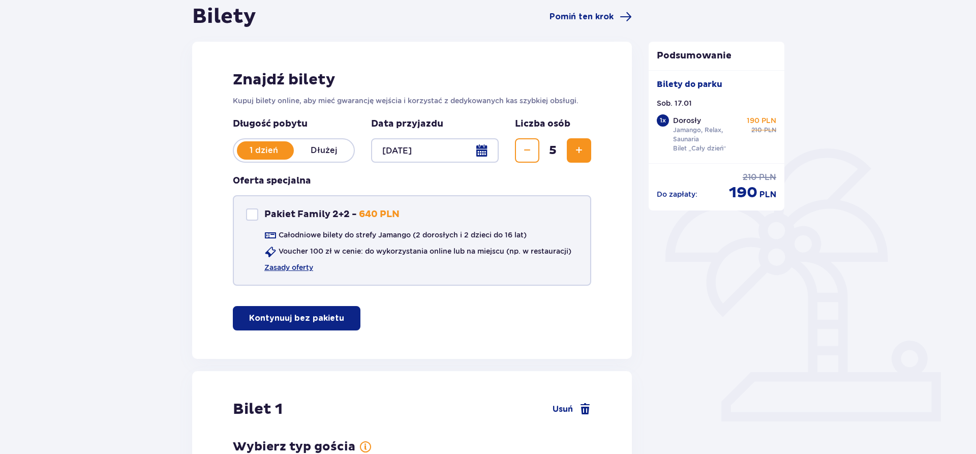
scroll to position [0, 0]
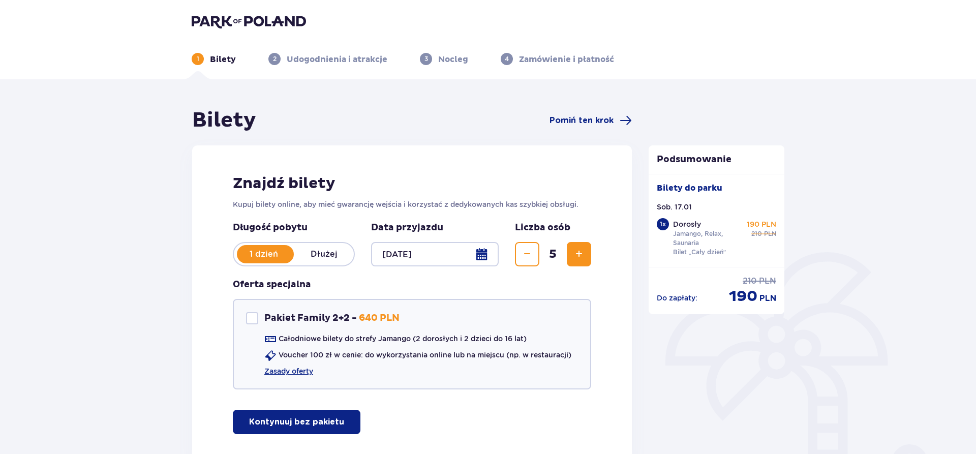
click at [235, 14] on img at bounding box center [249, 21] width 114 height 14
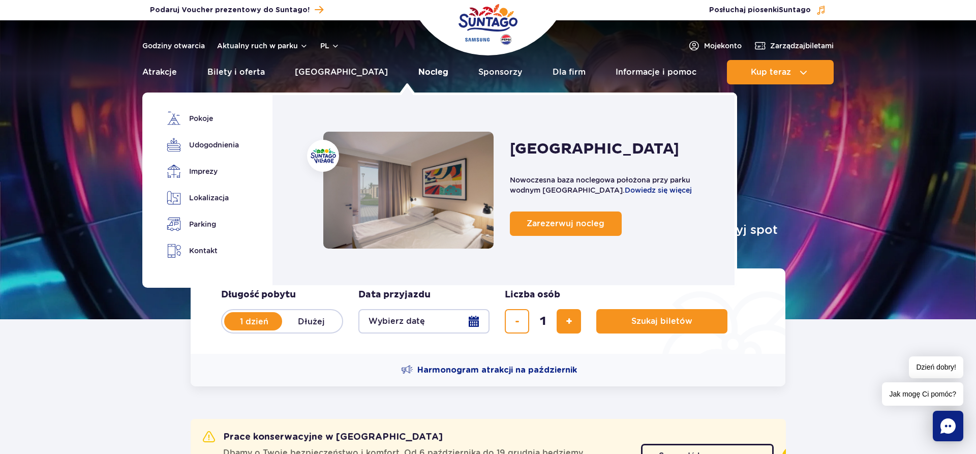
click at [418, 71] on link "Nocleg" at bounding box center [433, 72] width 30 height 24
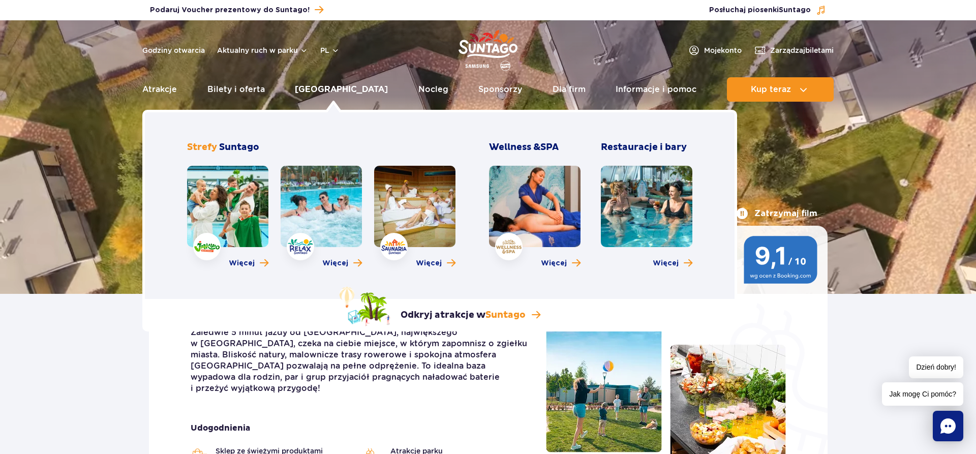
click at [336, 87] on link "[GEOGRAPHIC_DATA]" at bounding box center [341, 89] width 93 height 24
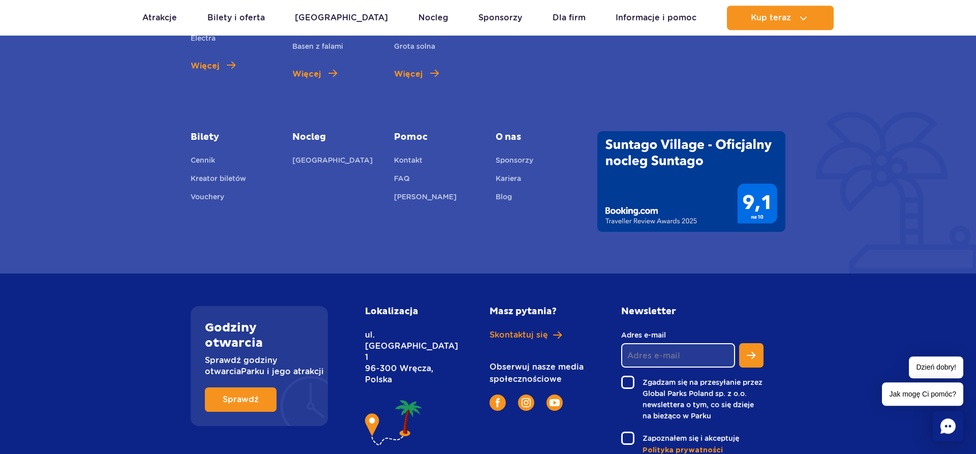
scroll to position [829, 0]
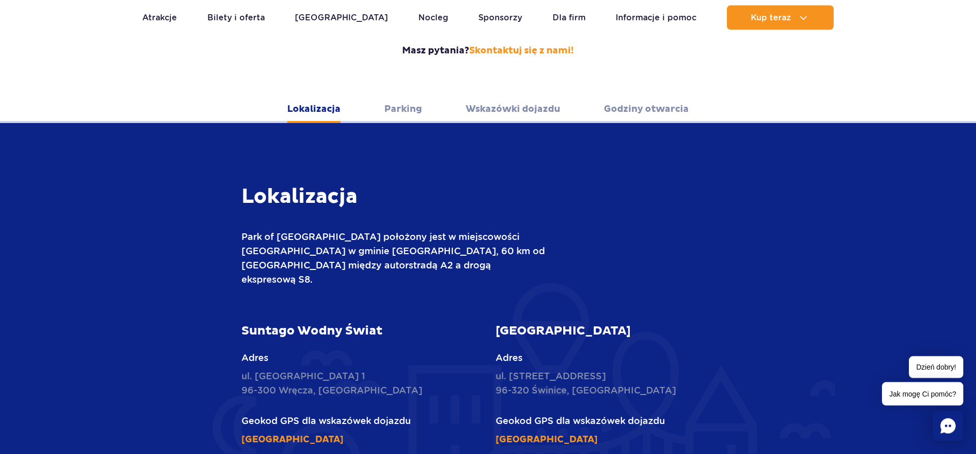
scroll to position [311, 0]
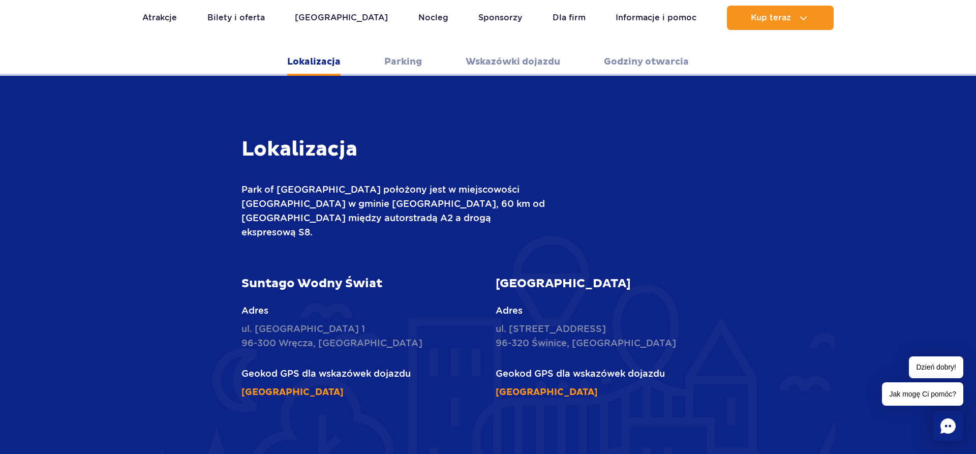
click at [514, 48] on link "Wskazówki dojazdu" at bounding box center [513, 62] width 95 height 28
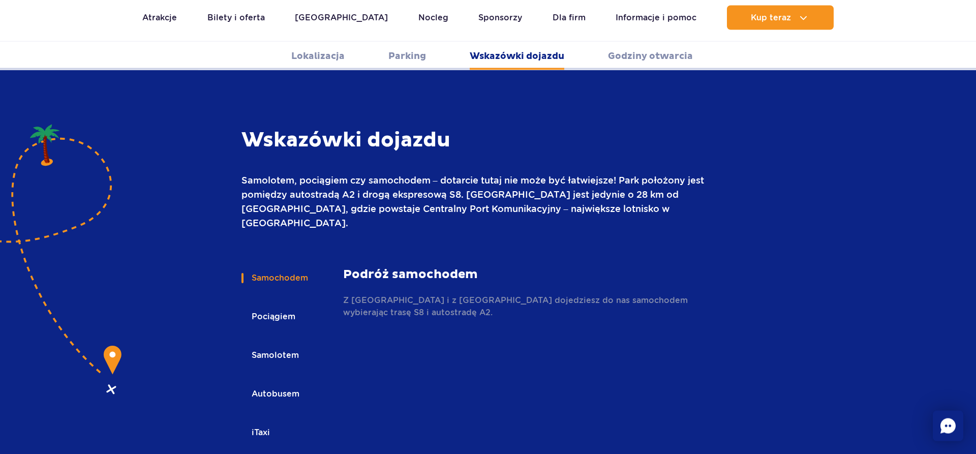
scroll to position [1352, 0]
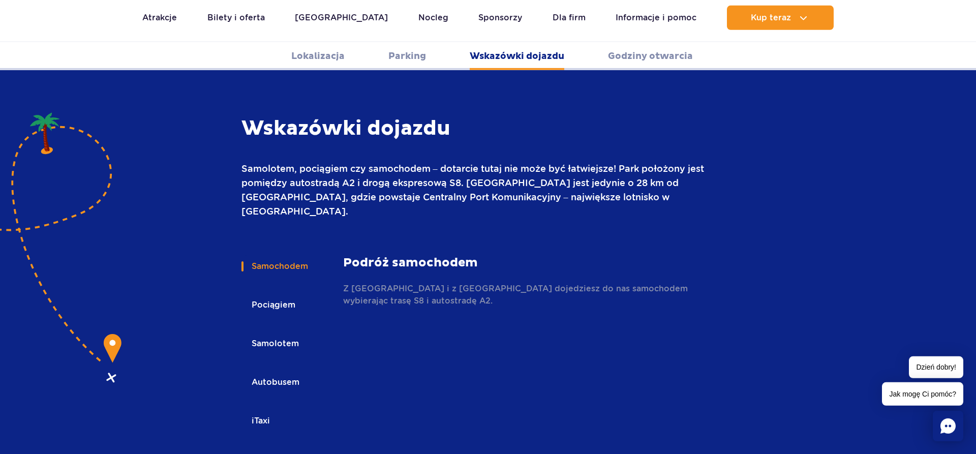
click at [272, 294] on button "Pociągiem" at bounding box center [272, 305] width 63 height 22
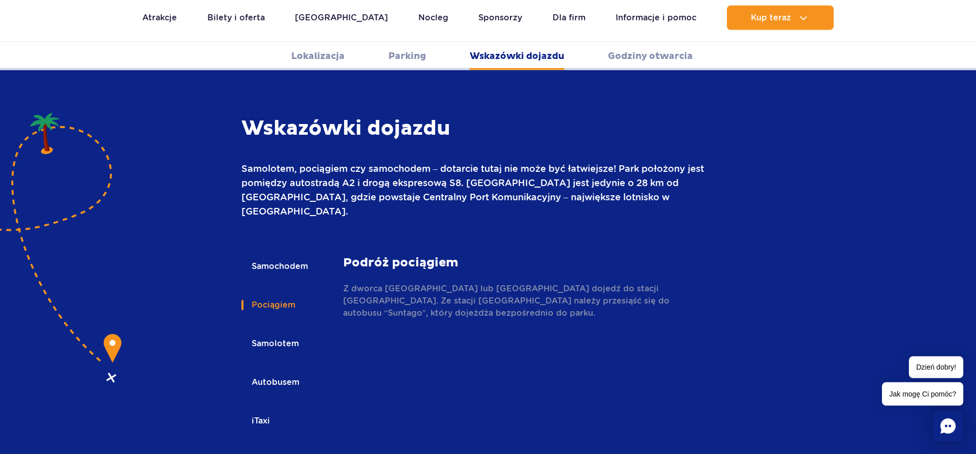
click at [283, 371] on button "Autobusem" at bounding box center [274, 382] width 67 height 22
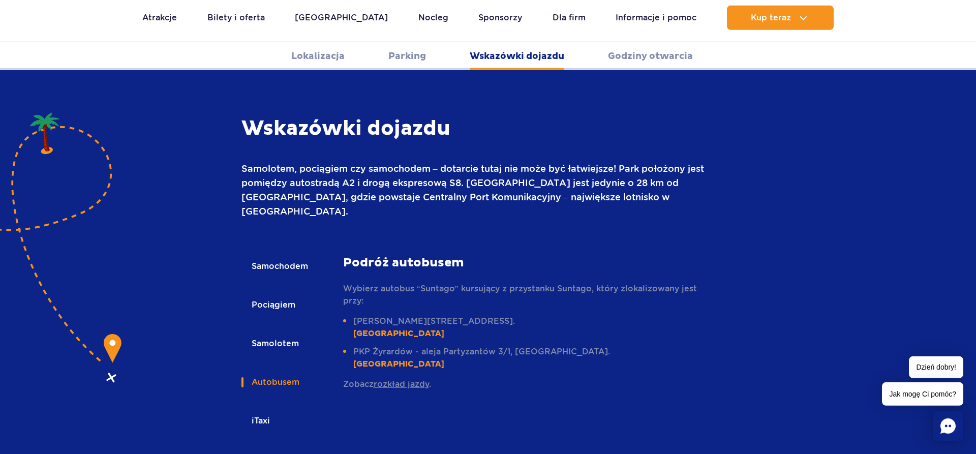
click at [260, 410] on button "iTaxi" at bounding box center [259, 421] width 37 height 22
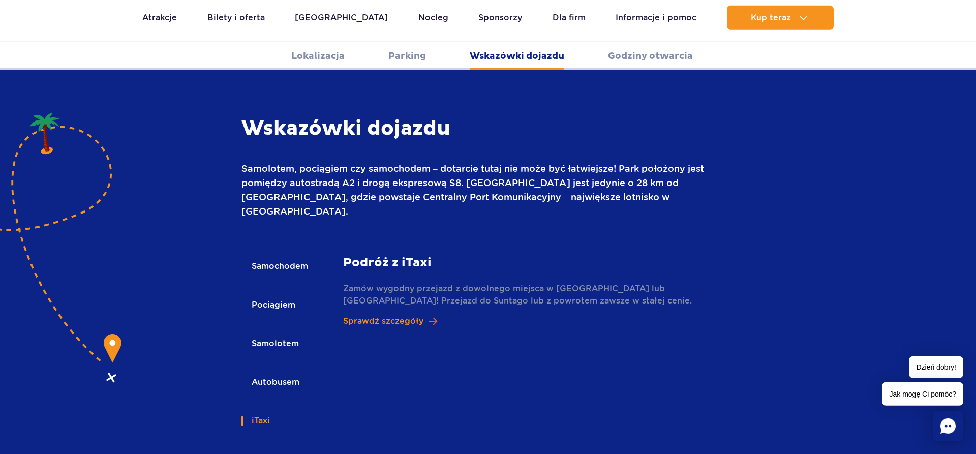
click at [376, 315] on p "Sprawdź szczegóły" at bounding box center [383, 321] width 80 height 12
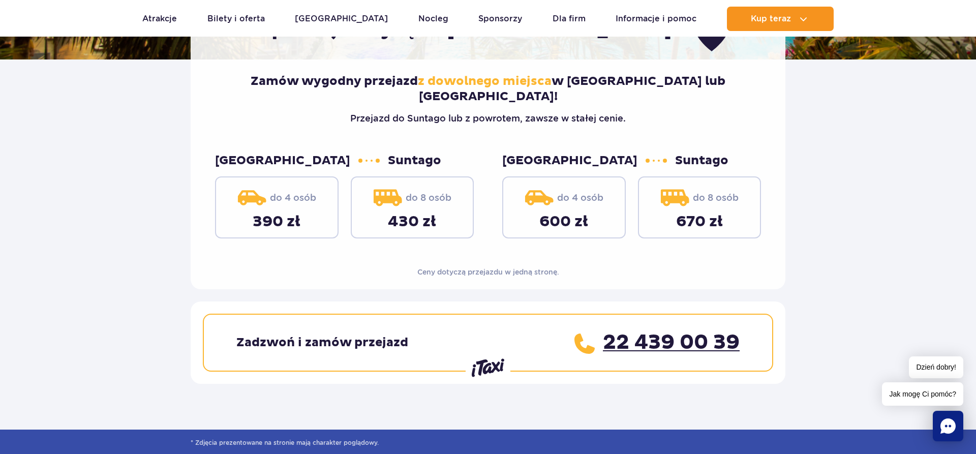
scroll to position [207, 0]
